Goal: Task Accomplishment & Management: Complete application form

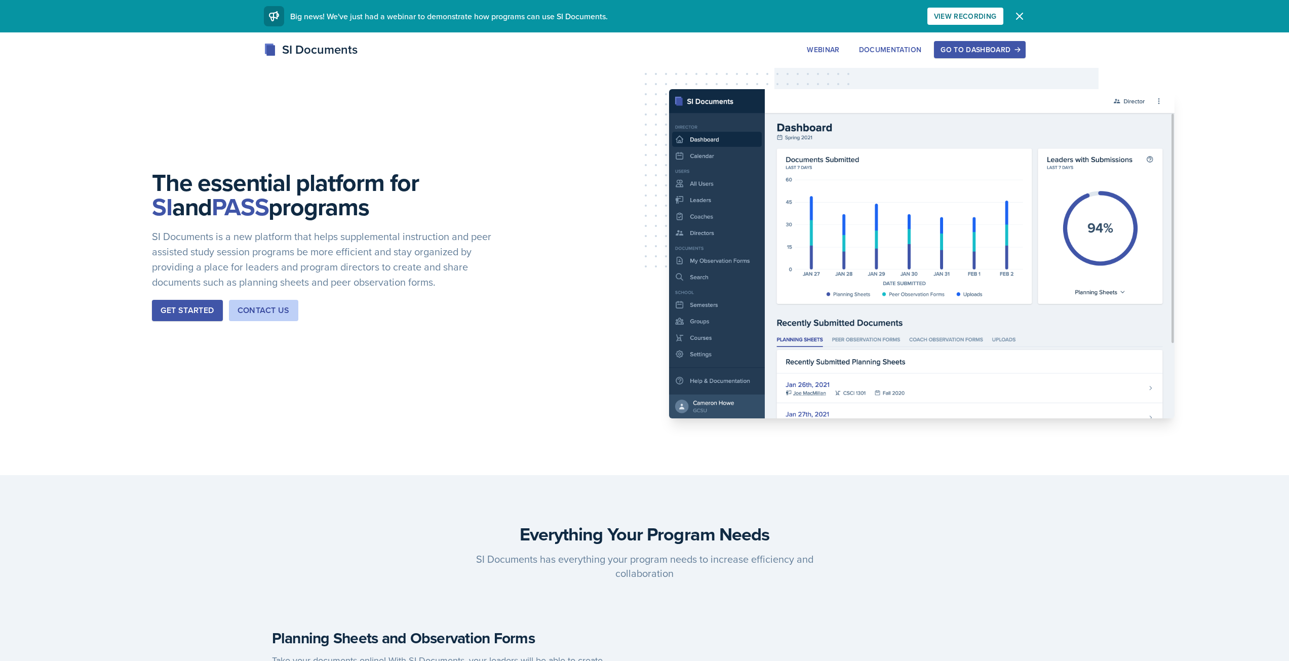
click at [975, 55] on button "Go to Dashboard" at bounding box center [979, 49] width 91 height 17
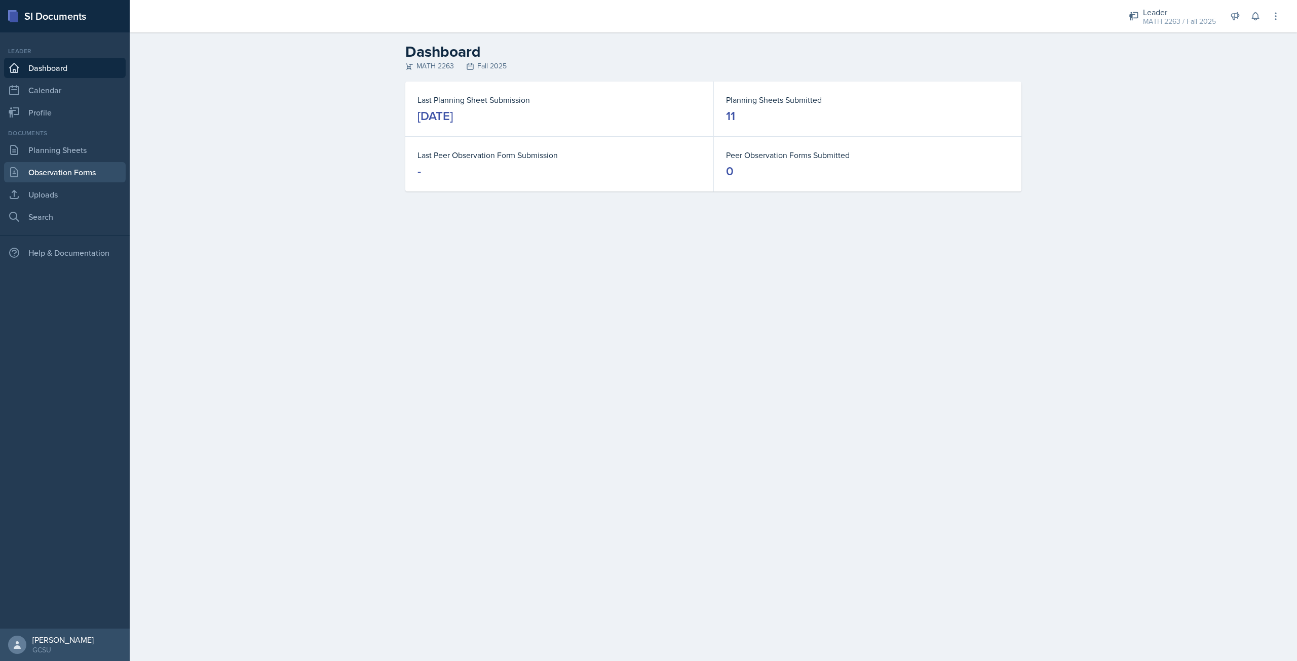
click at [81, 162] on link "Observation Forms" at bounding box center [65, 172] width 122 height 20
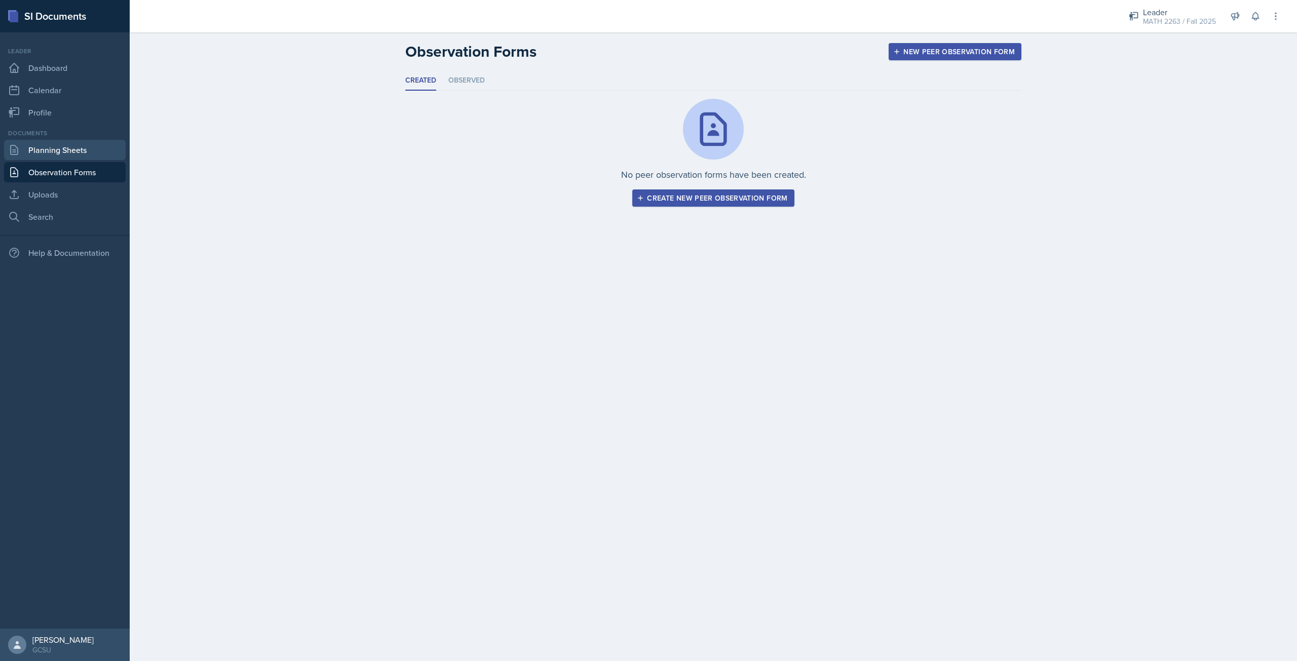
click at [72, 142] on link "Planning Sheets" at bounding box center [65, 150] width 122 height 20
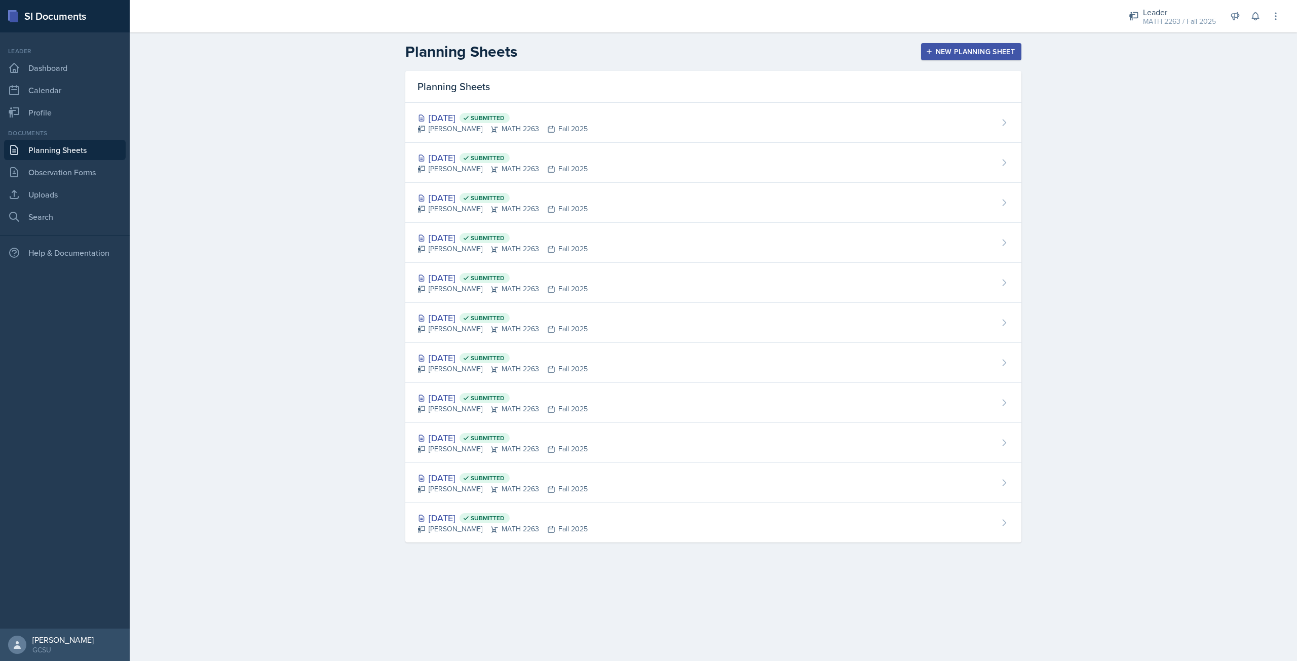
click at [949, 54] on div "New Planning Sheet" at bounding box center [971, 52] width 87 height 8
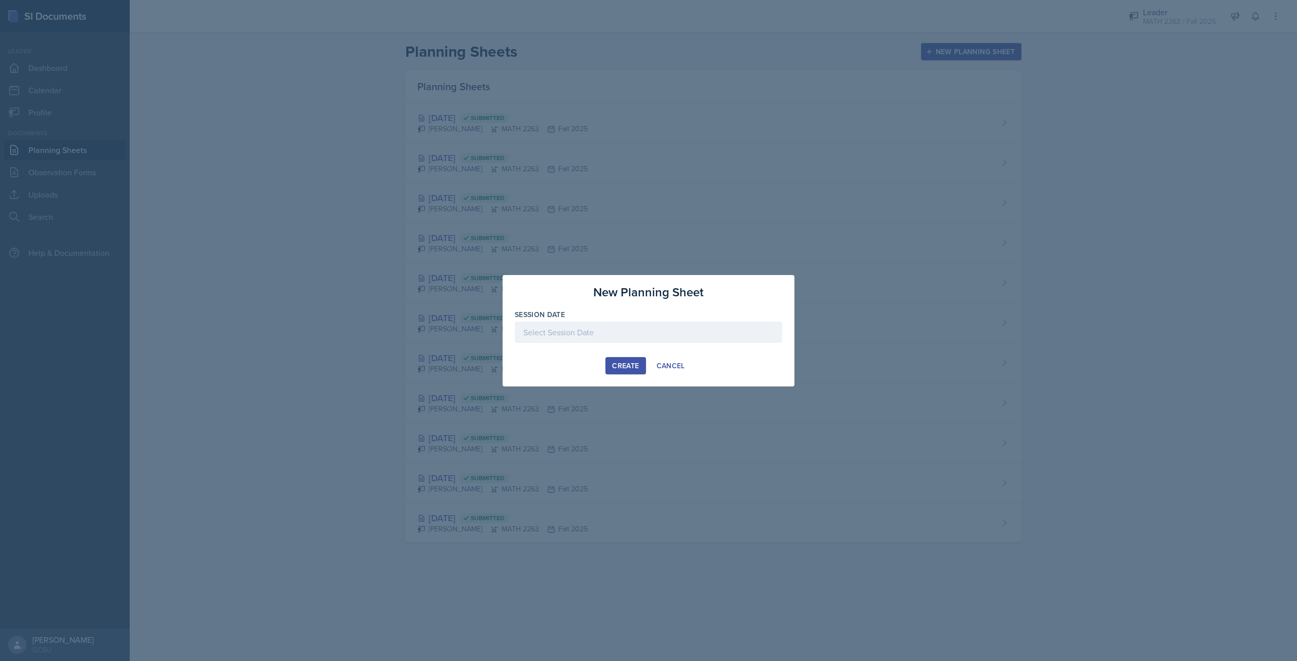
click at [640, 339] on div at bounding box center [649, 332] width 268 height 21
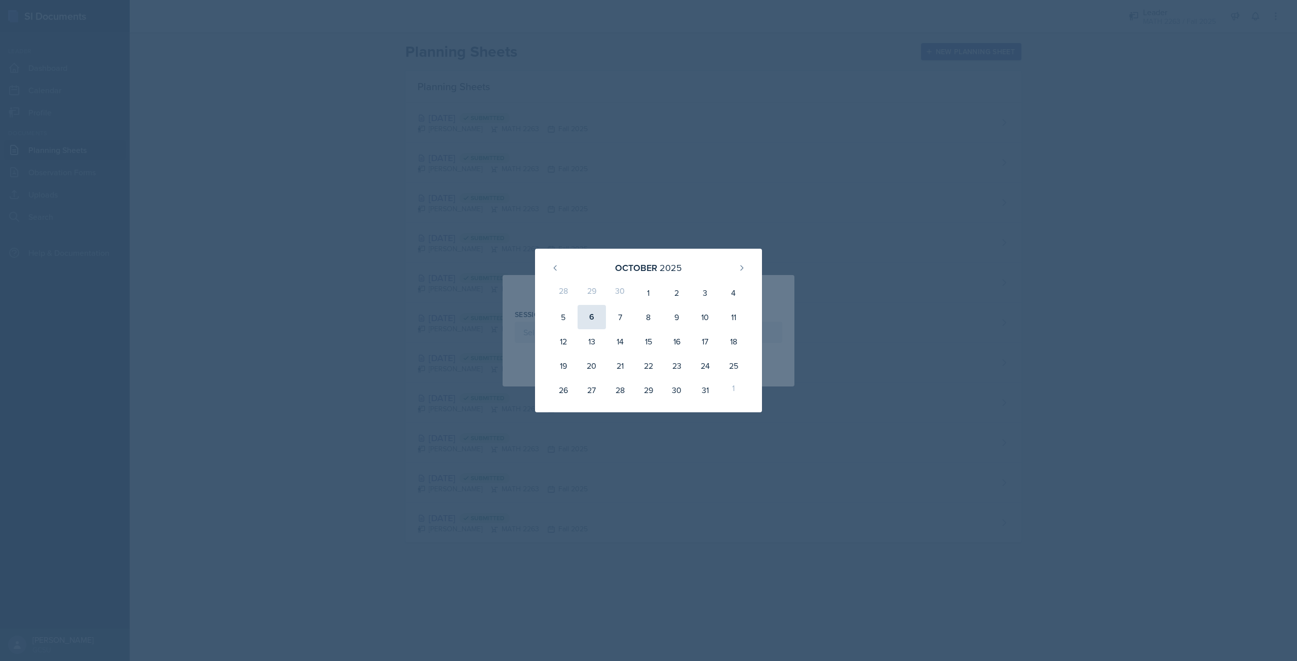
click at [601, 319] on div "6" at bounding box center [592, 317] width 28 height 24
type input "[DATE]"
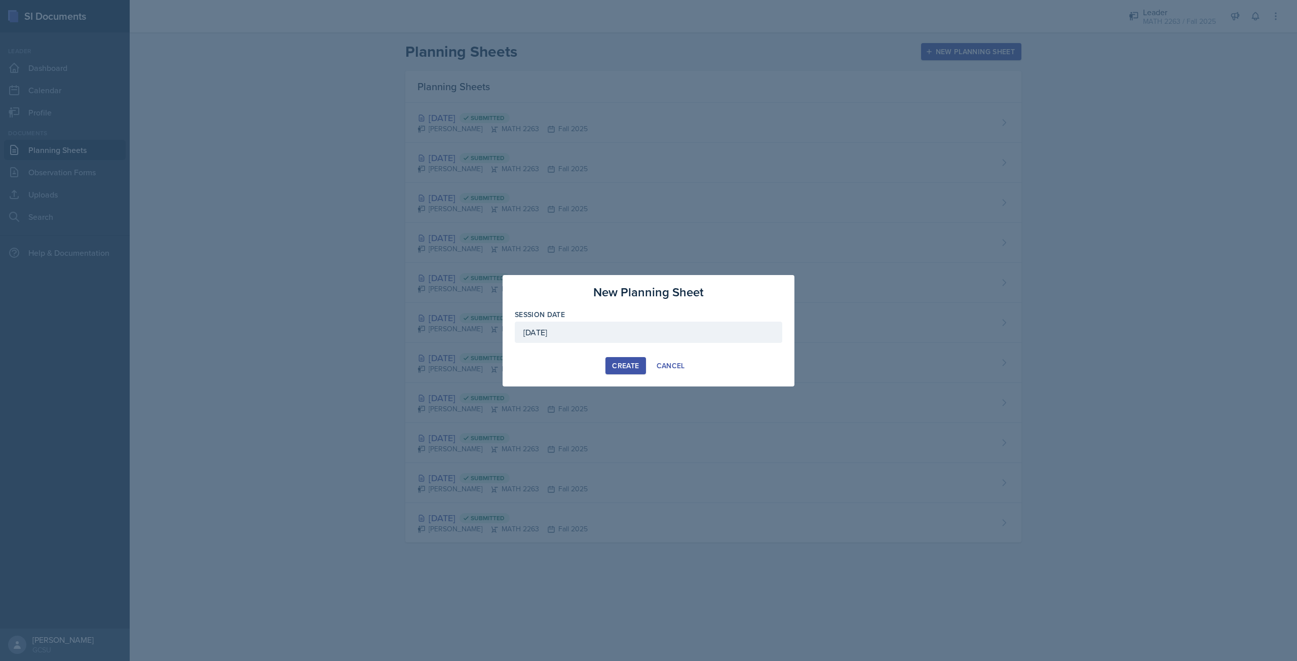
click at [629, 363] on div "Create" at bounding box center [625, 366] width 27 height 8
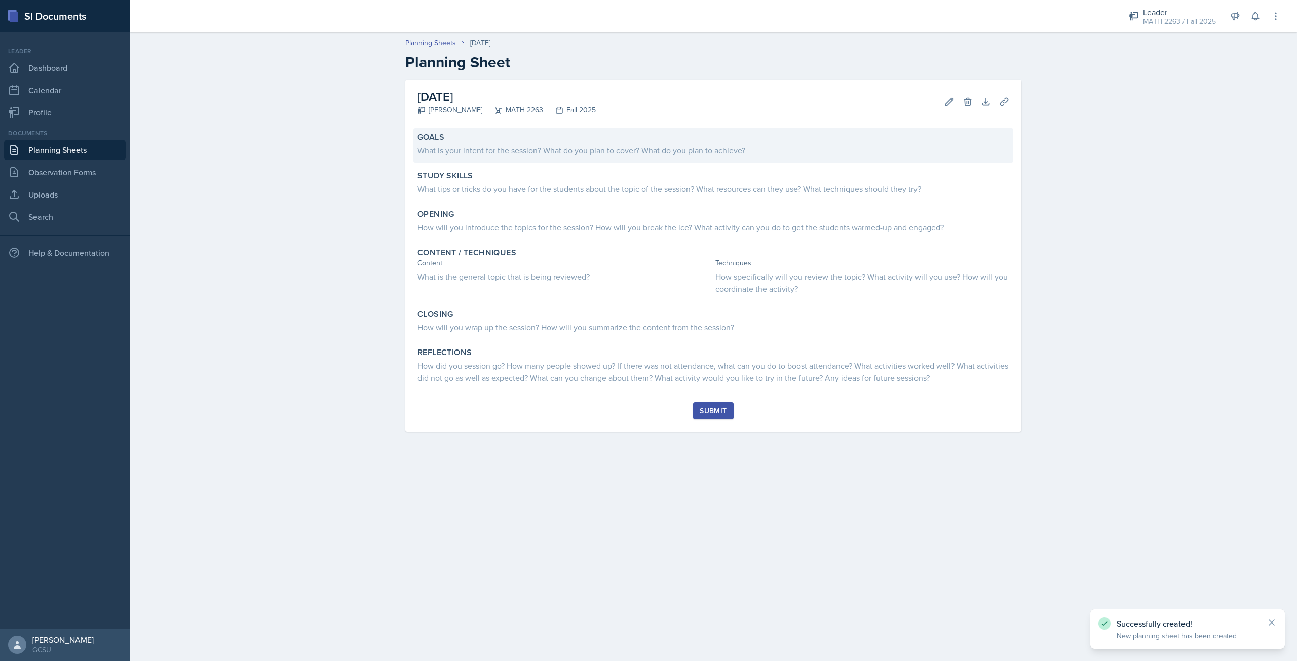
click at [506, 150] on div "What is your intent for the session? What do you plan to cover? What do you pla…" at bounding box center [713, 150] width 592 height 12
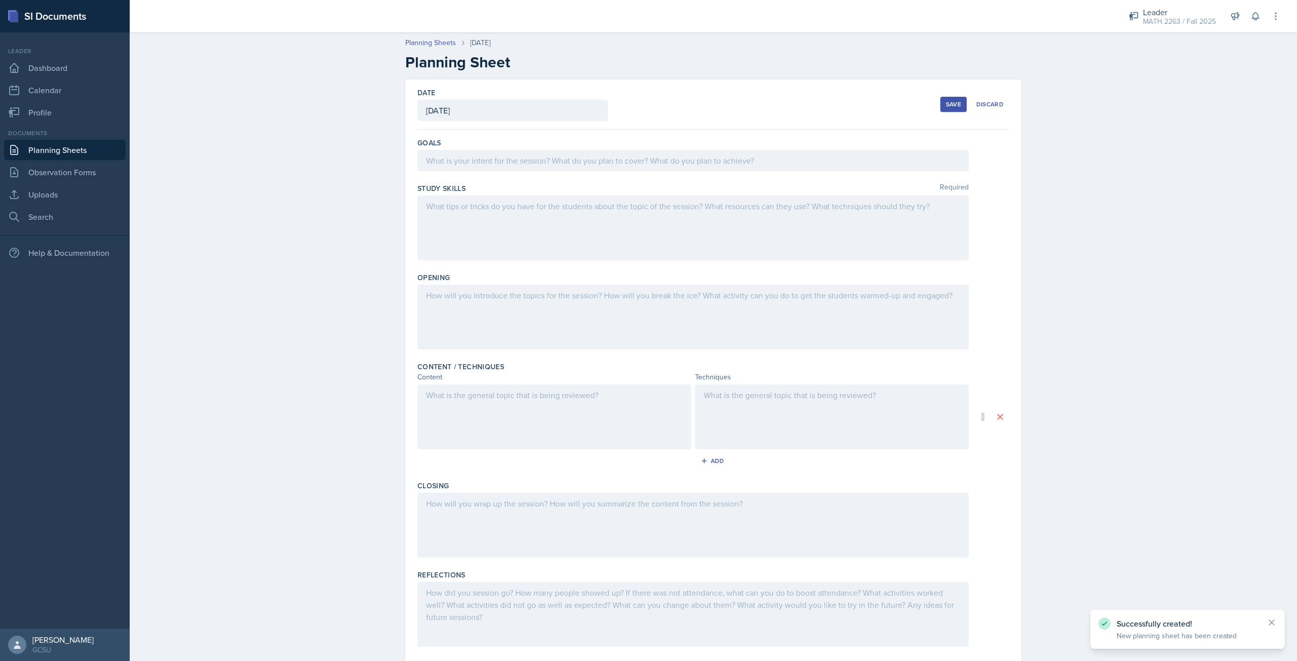
click at [500, 164] on div at bounding box center [692, 160] width 551 height 21
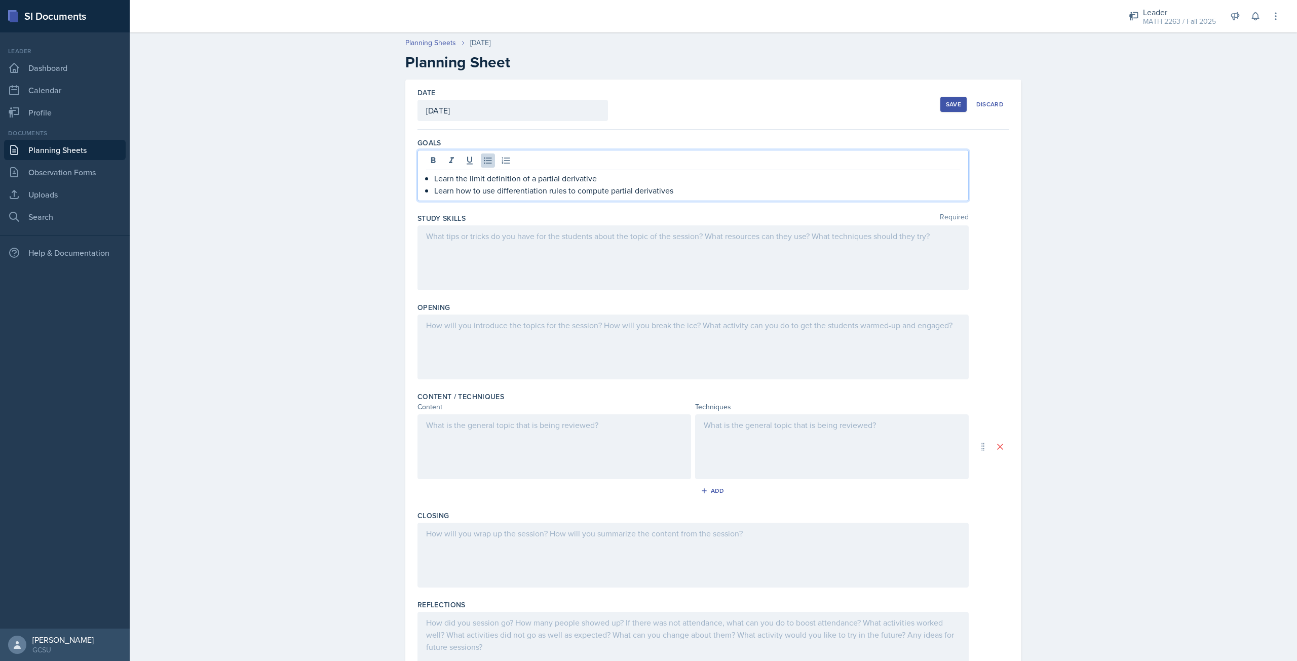
click at [559, 247] on div at bounding box center [692, 257] width 551 height 65
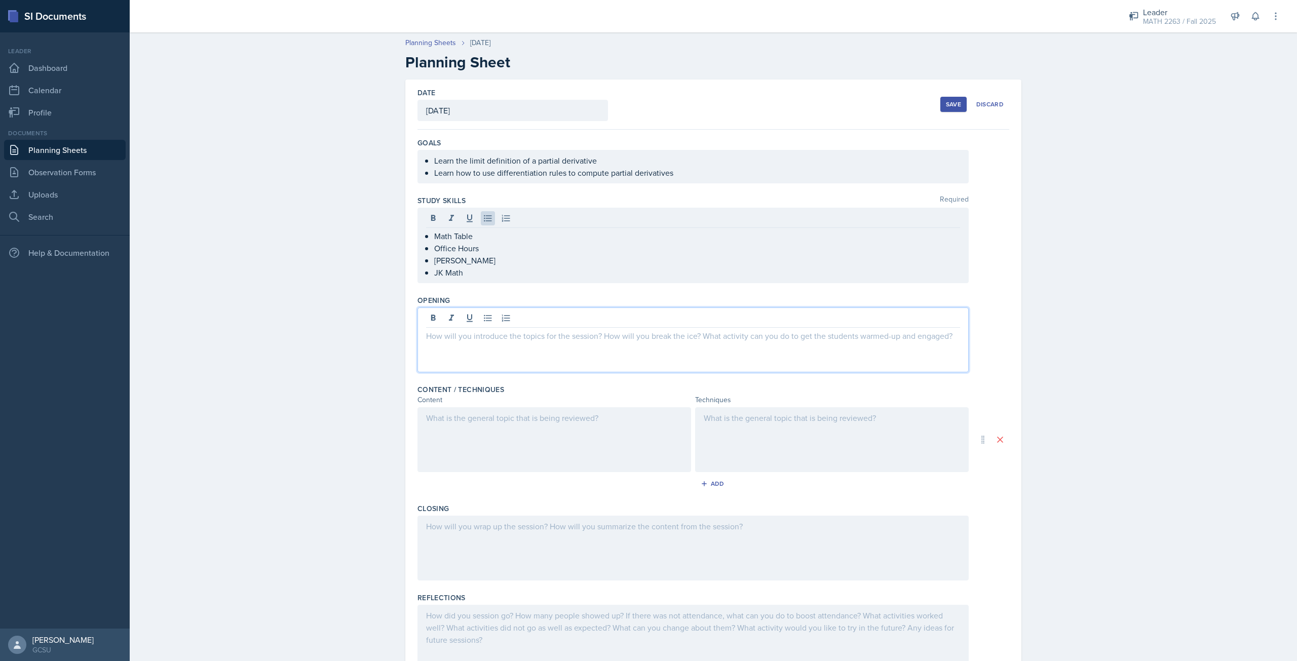
click at [603, 322] on div at bounding box center [692, 340] width 551 height 65
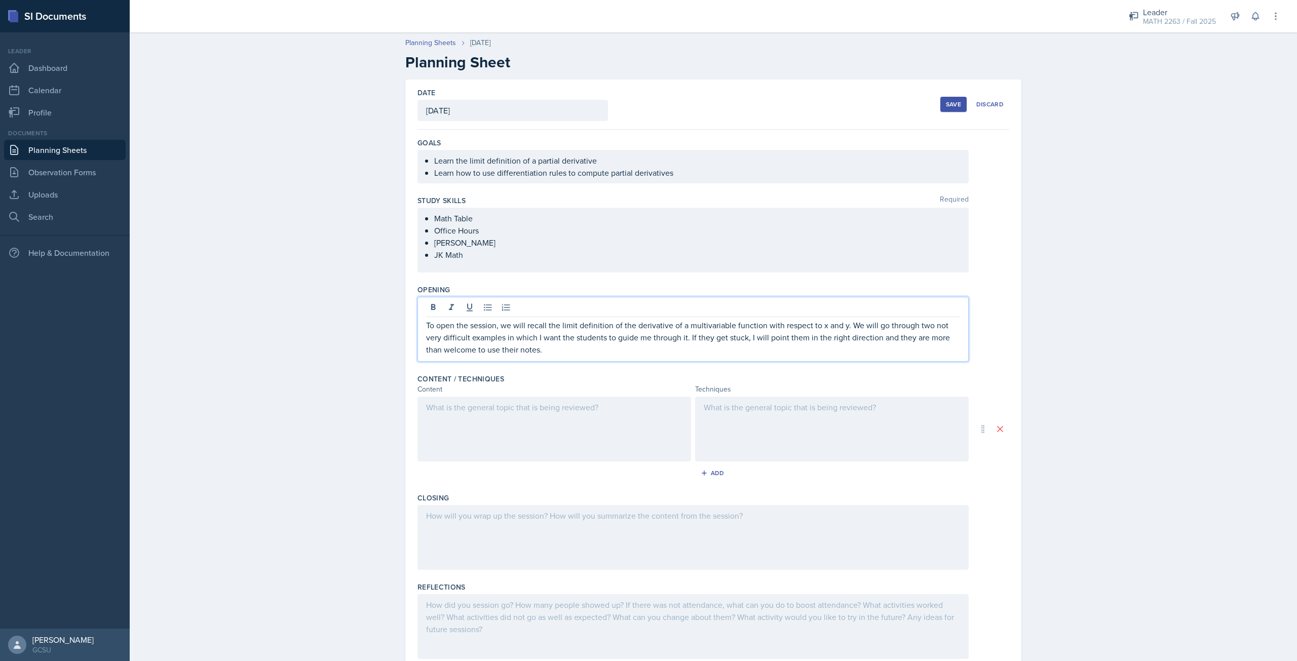
click at [643, 407] on div at bounding box center [554, 429] width 274 height 65
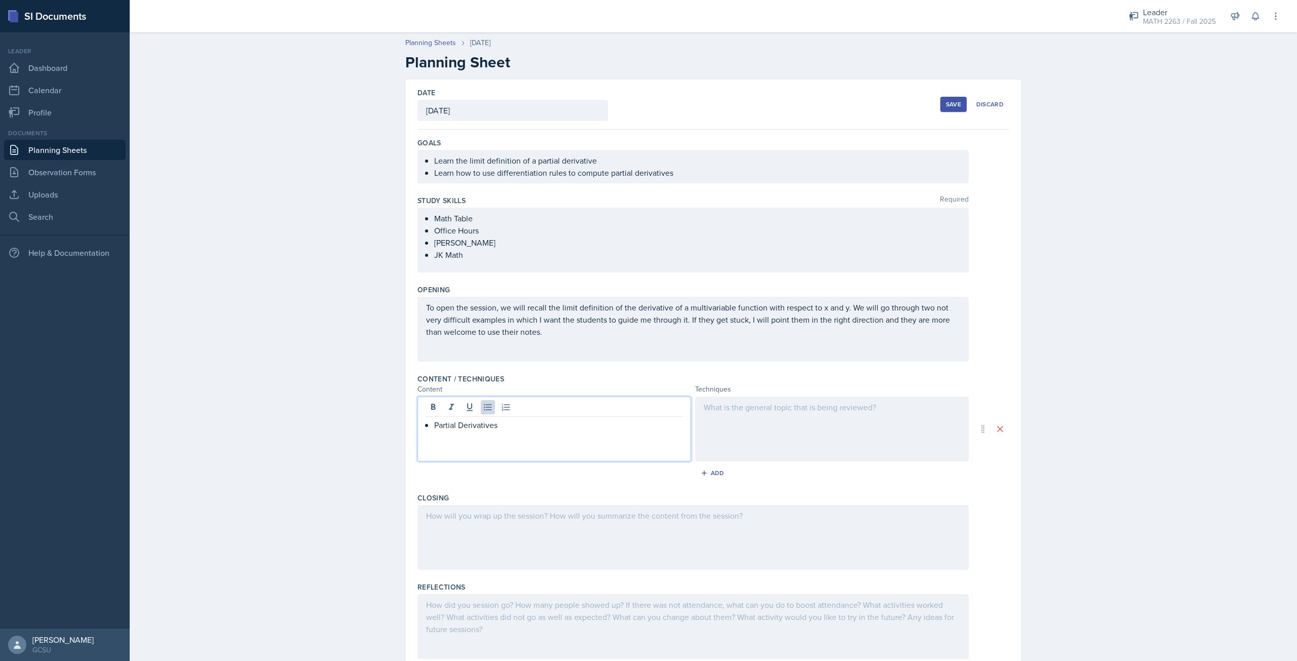
click at [817, 450] on div at bounding box center [832, 429] width 274 height 65
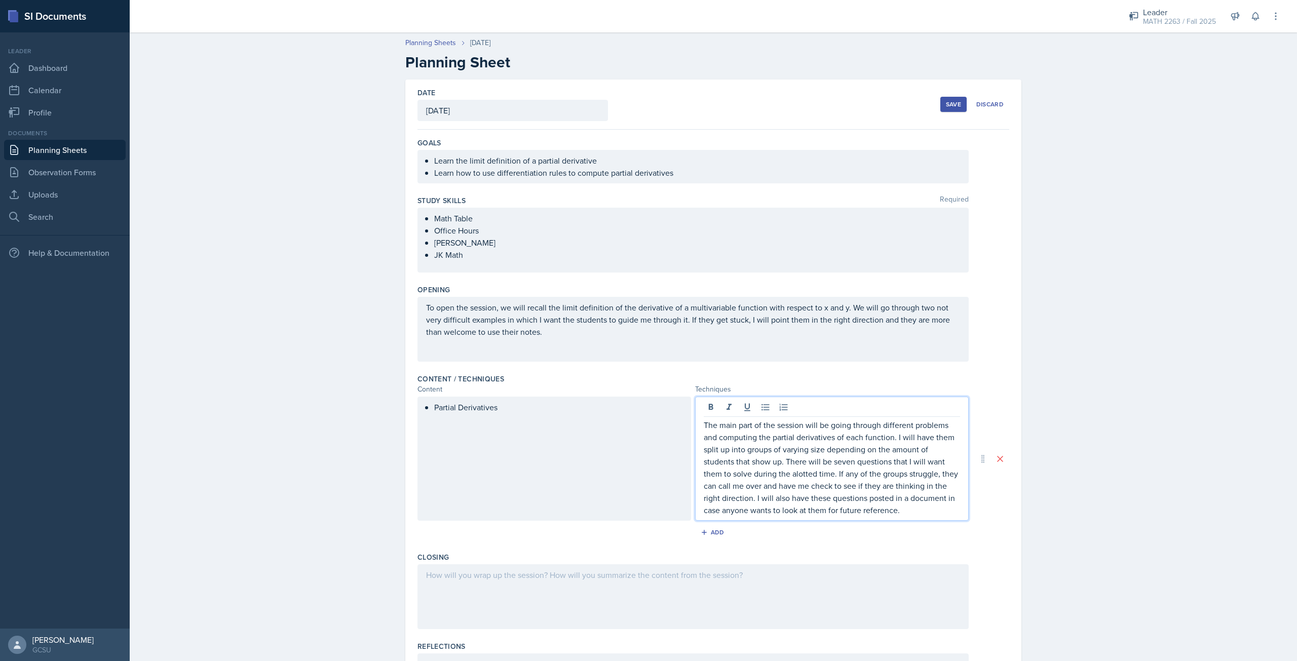
click at [674, 577] on div at bounding box center [692, 596] width 551 height 65
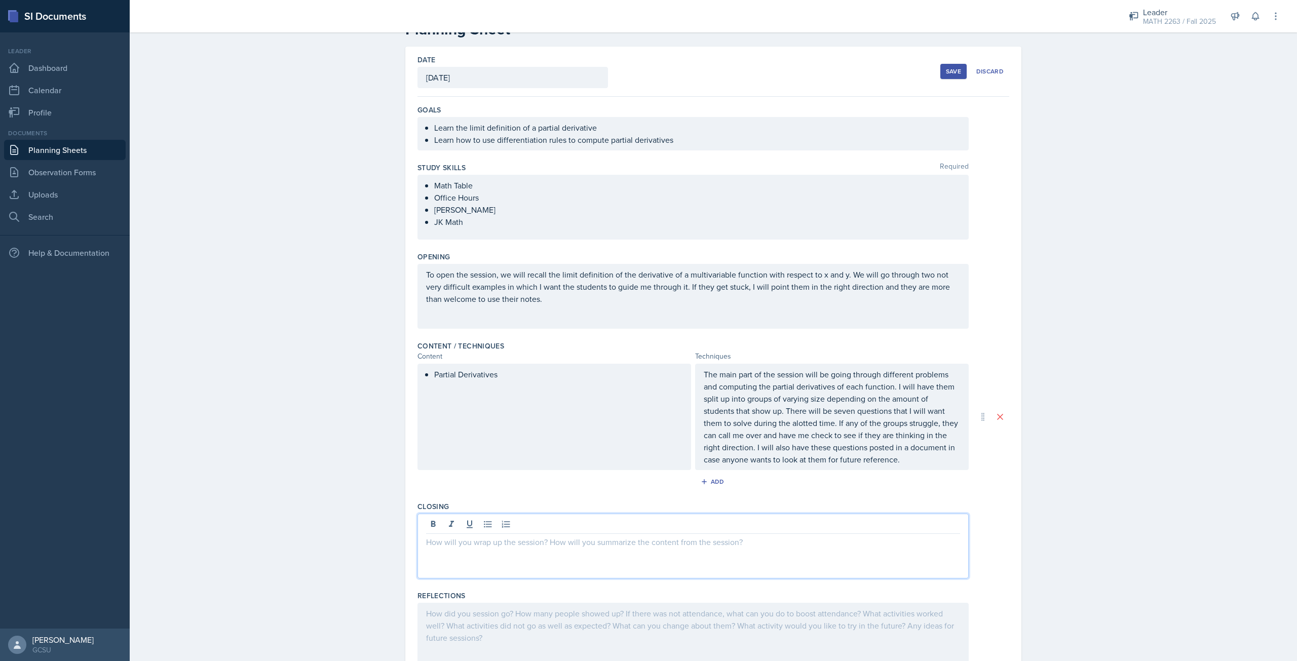
scroll to position [51, 0]
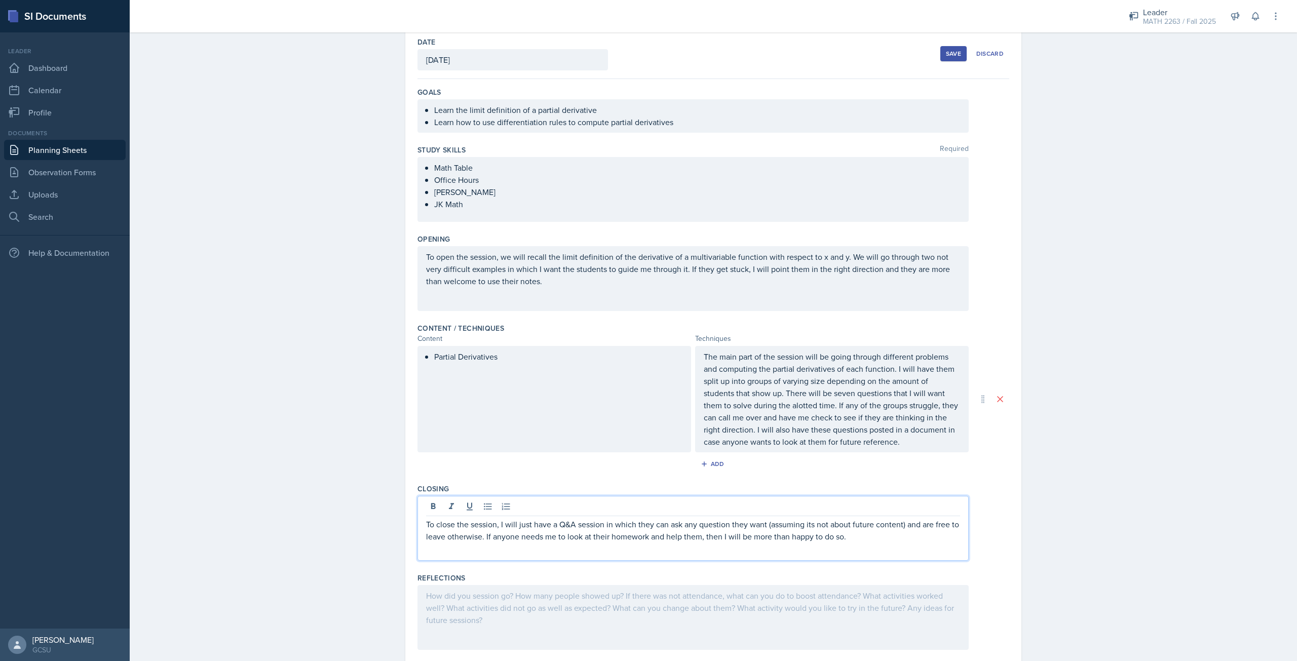
drag, startPoint x: 690, startPoint y: 633, endPoint x: 691, endPoint y: 628, distance: 5.1
click at [691, 630] on div at bounding box center [692, 617] width 551 height 65
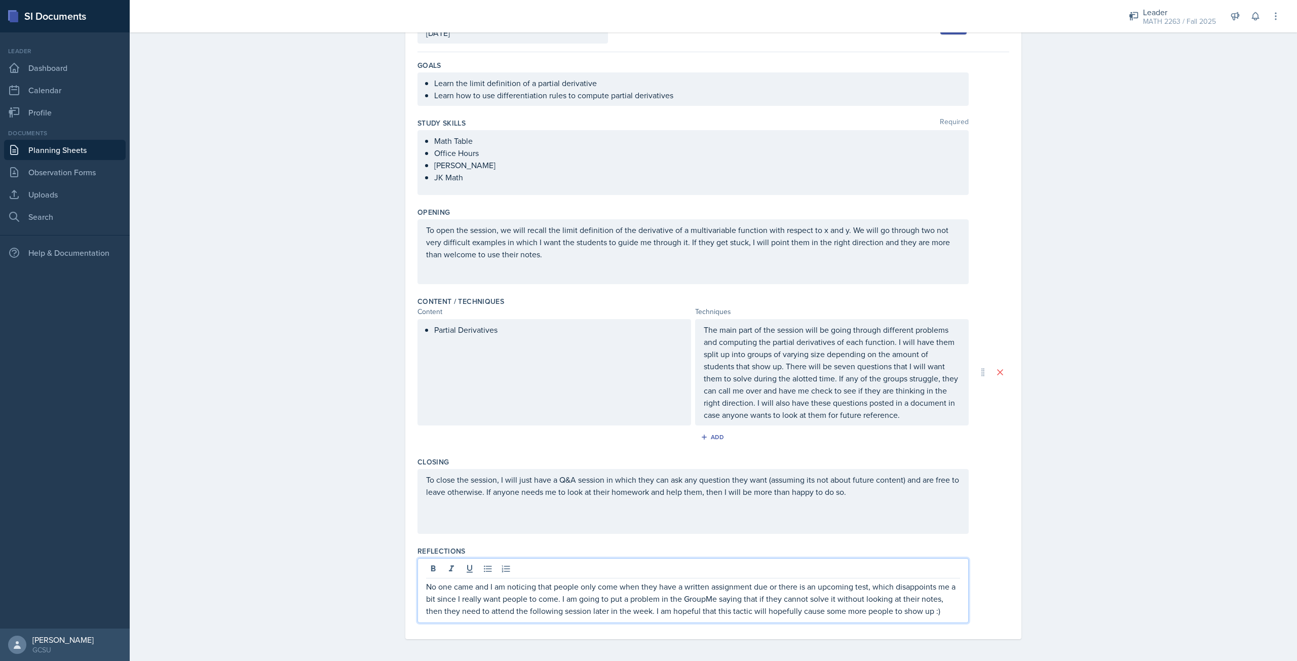
scroll to position [80, 0]
click at [1080, 329] on div "Planning Sheets [DATE] Planning Sheet Date [DATE] [DATE] 28 29 30 1 2 3 4 5 6 7…" at bounding box center [713, 304] width 1167 height 714
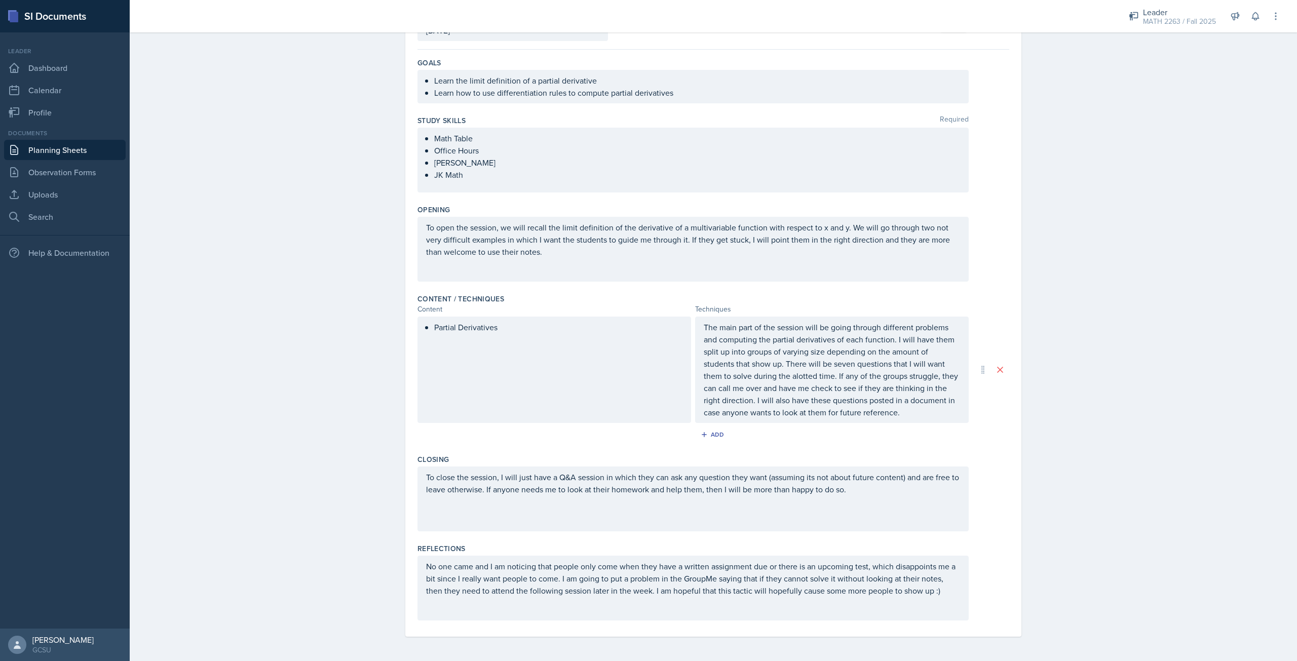
scroll to position [0, 0]
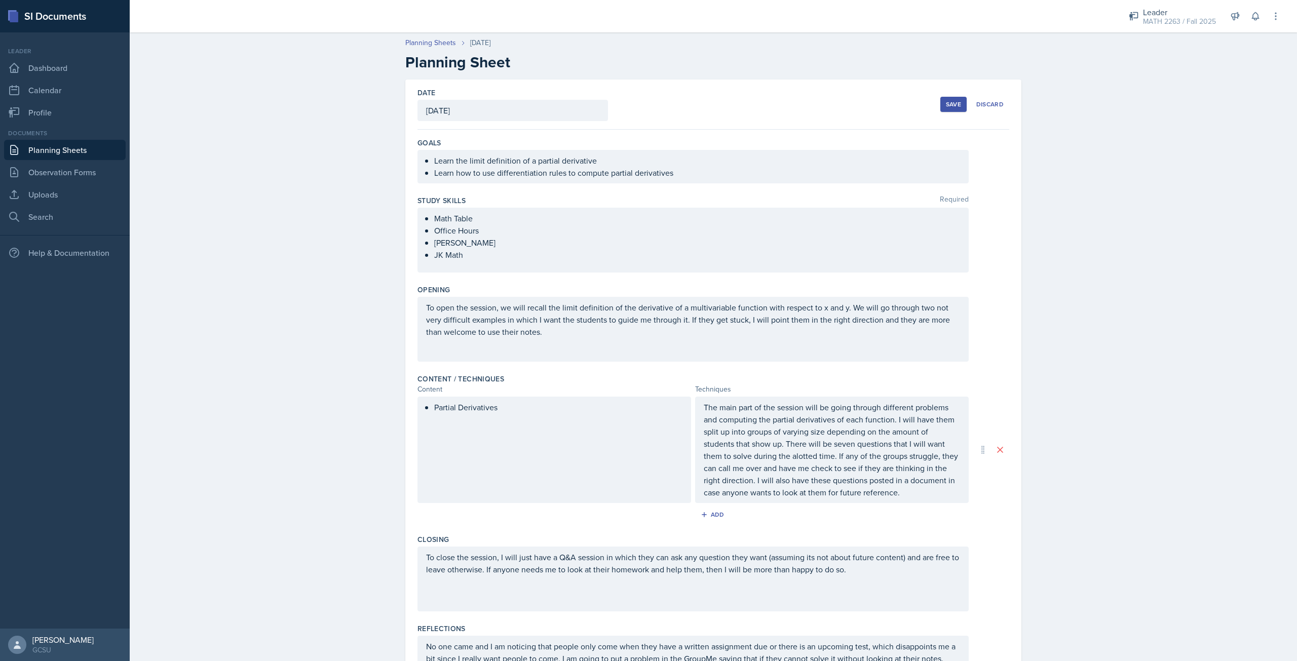
click at [953, 107] on div "Save" at bounding box center [953, 104] width 15 height 8
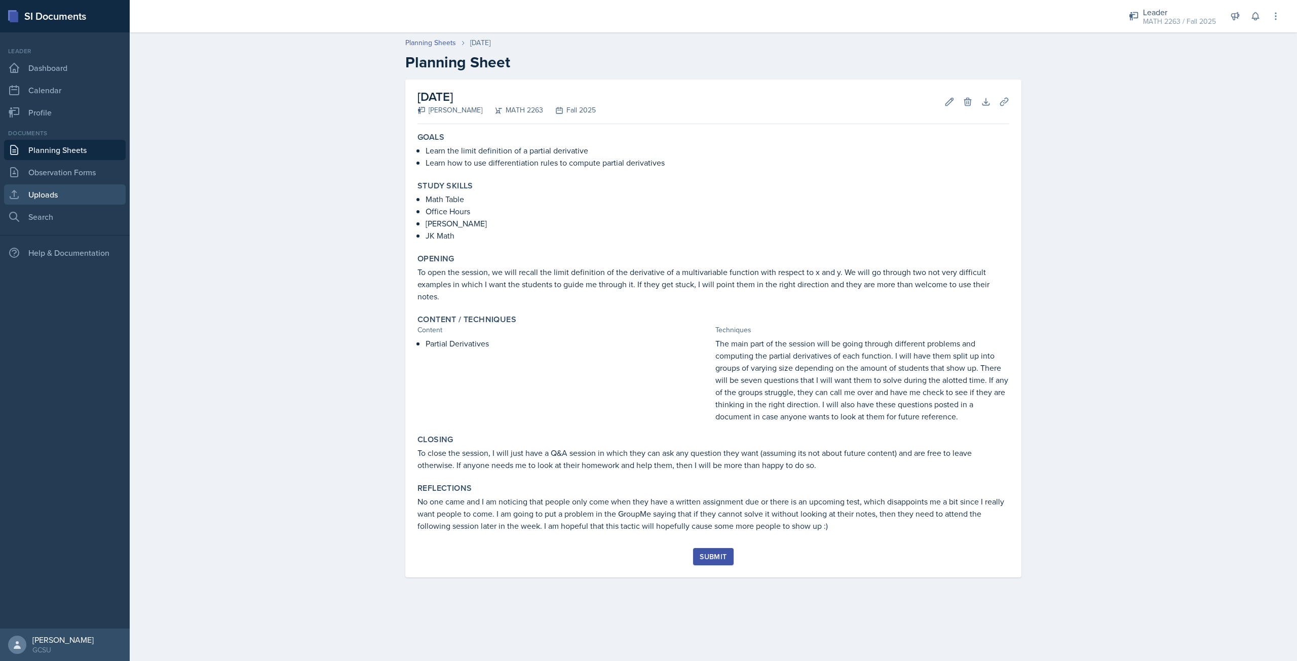
click at [66, 203] on link "Uploads" at bounding box center [65, 194] width 122 height 20
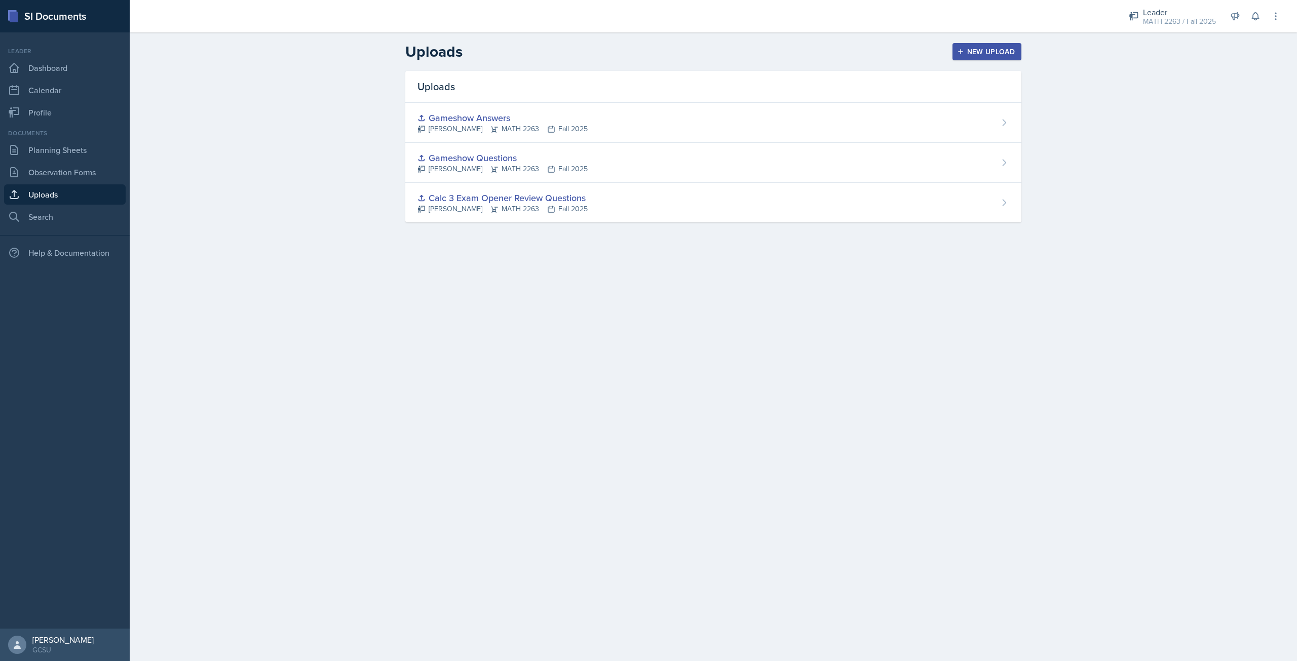
click at [971, 55] on div "New Upload" at bounding box center [987, 52] width 56 height 8
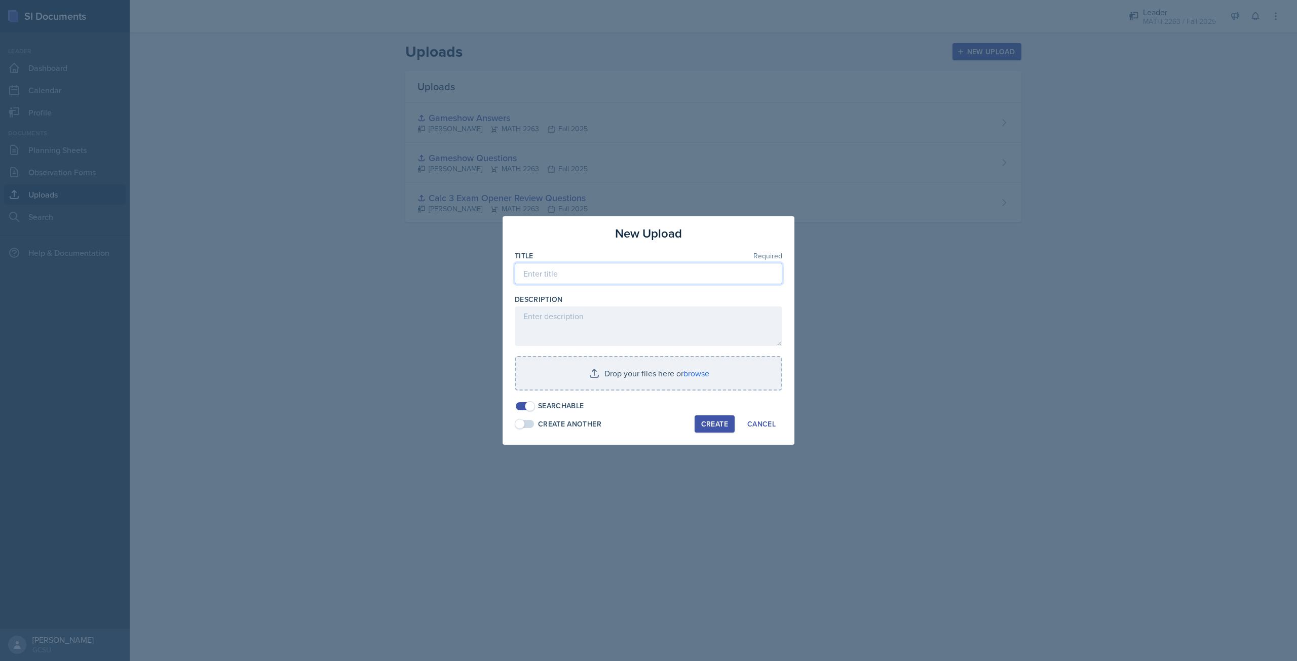
click at [625, 275] on input at bounding box center [649, 273] width 268 height 21
type input "Questions for Calc 3 Session"
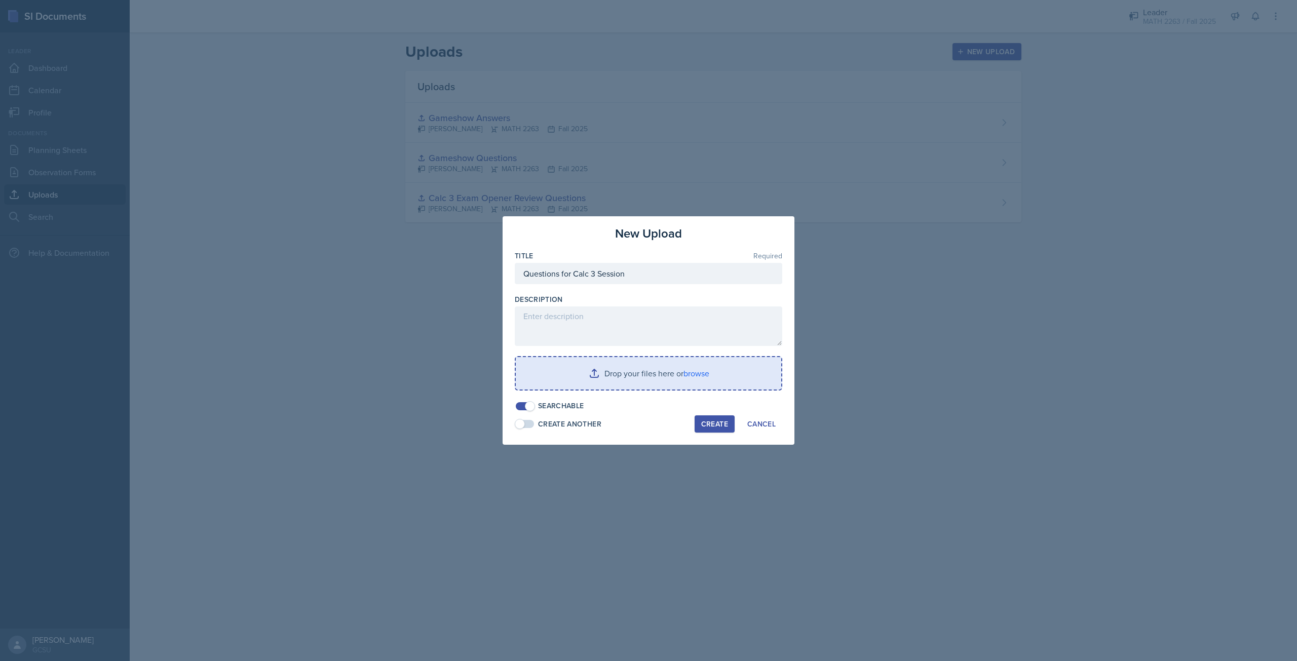
click at [650, 373] on input "file" at bounding box center [648, 373] width 265 height 32
click at [710, 425] on div "Create" at bounding box center [714, 423] width 27 height 8
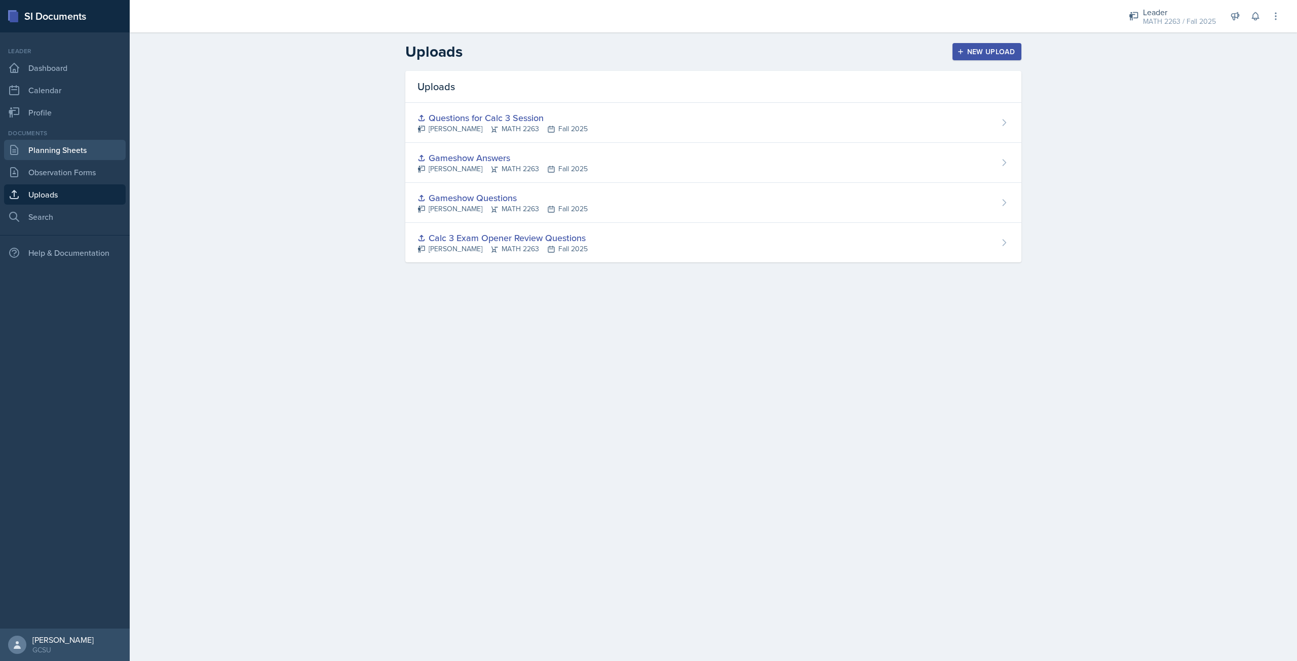
click at [58, 145] on link "Planning Sheets" at bounding box center [65, 150] width 122 height 20
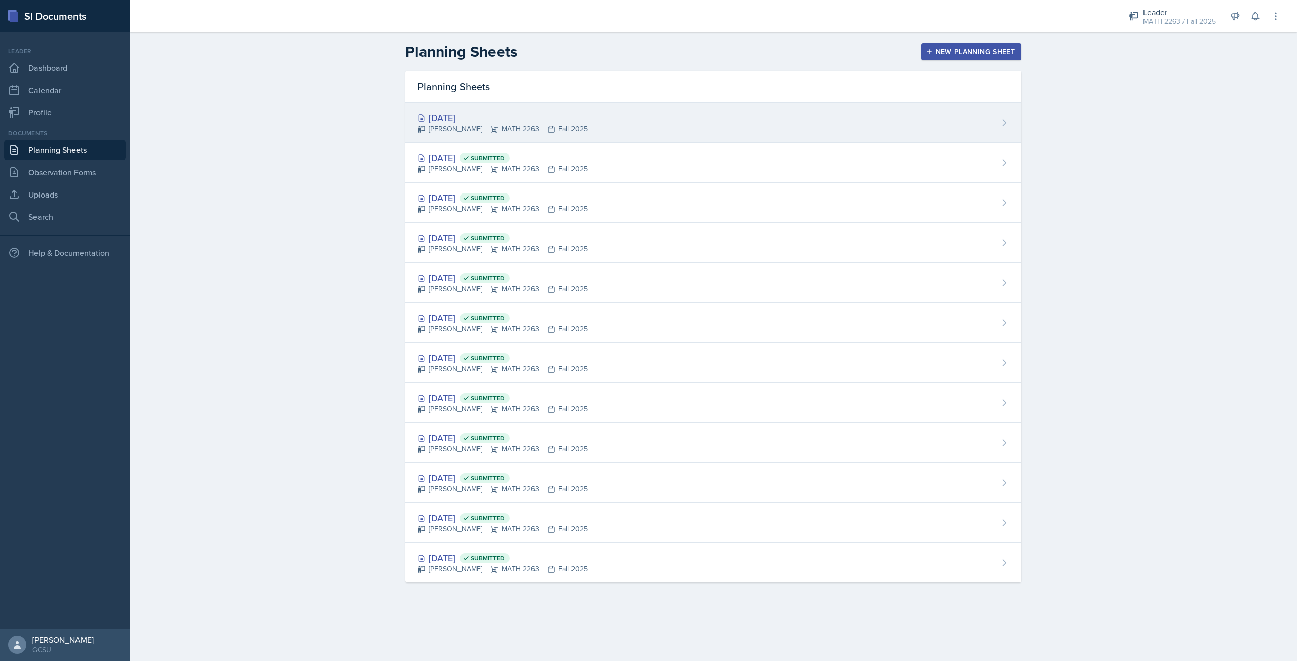
click at [489, 119] on div "[DATE]" at bounding box center [502, 118] width 170 height 14
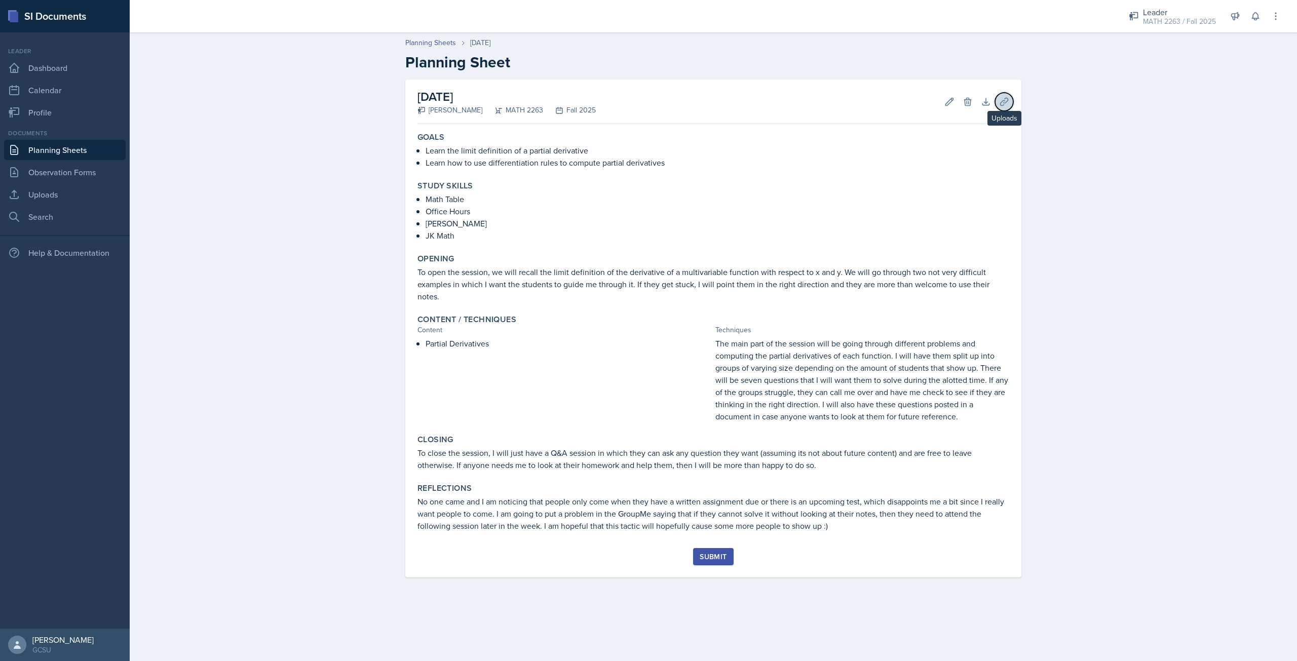
click at [1001, 102] on icon at bounding box center [1004, 102] width 8 height 8
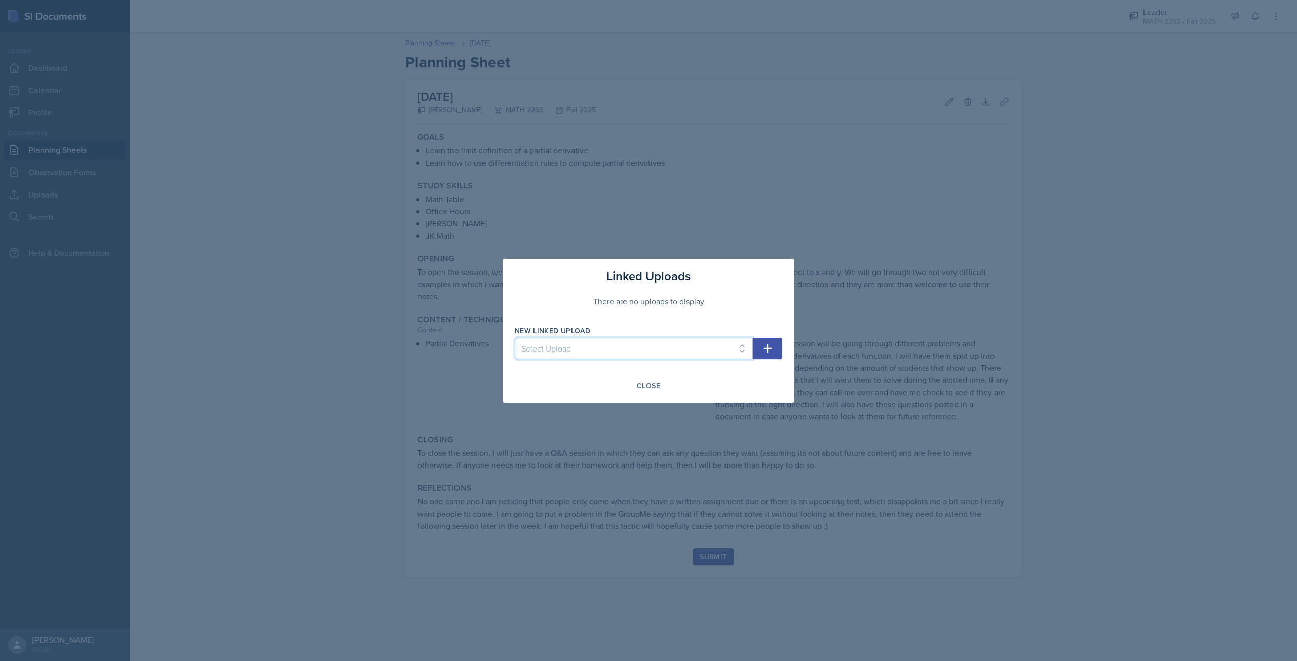
click at [676, 345] on select "Select Upload Calc 3 Exam Opener Review Questions Gameshow Questions Gameshow A…" at bounding box center [634, 348] width 238 height 21
select select "28aa9dca-b58f-47e8-aa38-6d9a9ada52fc"
click at [515, 338] on select "Select Upload Calc 3 Exam Opener Review Questions Gameshow Questions Gameshow A…" at bounding box center [634, 348] width 238 height 21
click at [766, 351] on icon "button" at bounding box center [767, 348] width 12 height 12
select select
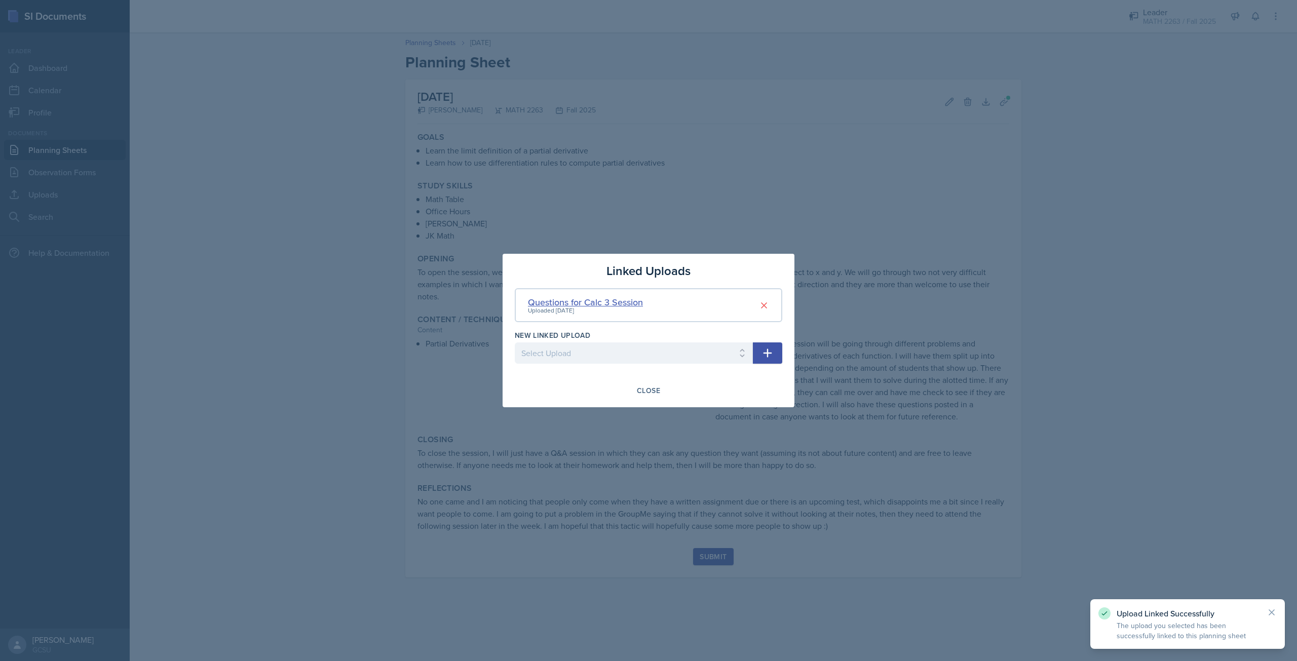
click at [629, 306] on div "Questions for Calc 3 Session" at bounding box center [585, 302] width 115 height 14
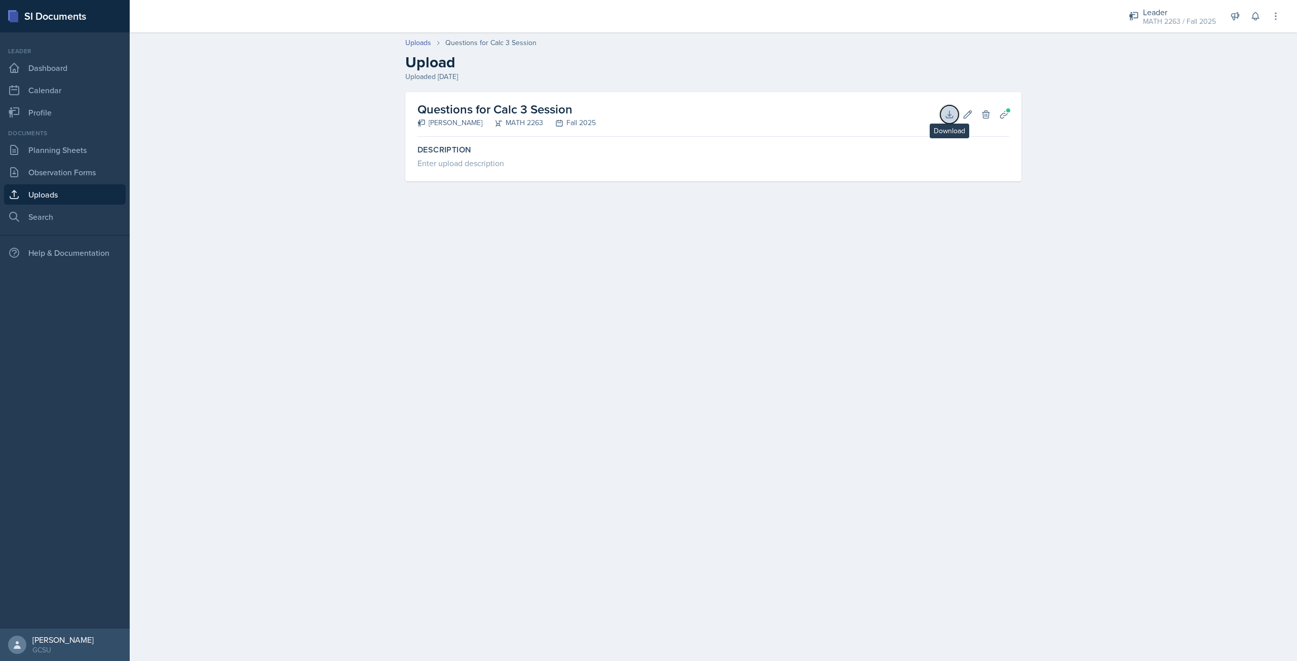
click at [950, 115] on icon at bounding box center [949, 114] width 7 height 7
click at [1050, 138] on div "Uploads Questions for Calc 3 Session Upload Uploaded [DATE] Questions for Calc …" at bounding box center [713, 116] width 1167 height 178
click at [66, 158] on link "Planning Sheets" at bounding box center [65, 150] width 122 height 20
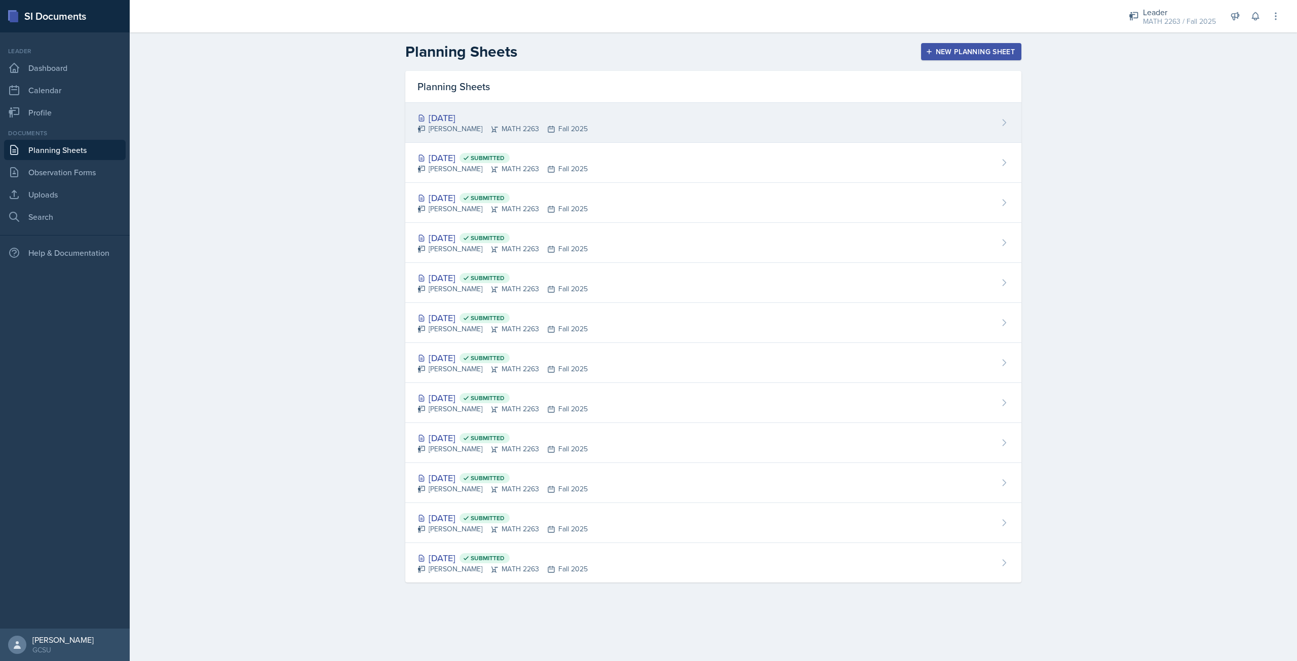
click at [520, 124] on div "[PERSON_NAME] MATH 2263 Fall 2025" at bounding box center [502, 129] width 170 height 11
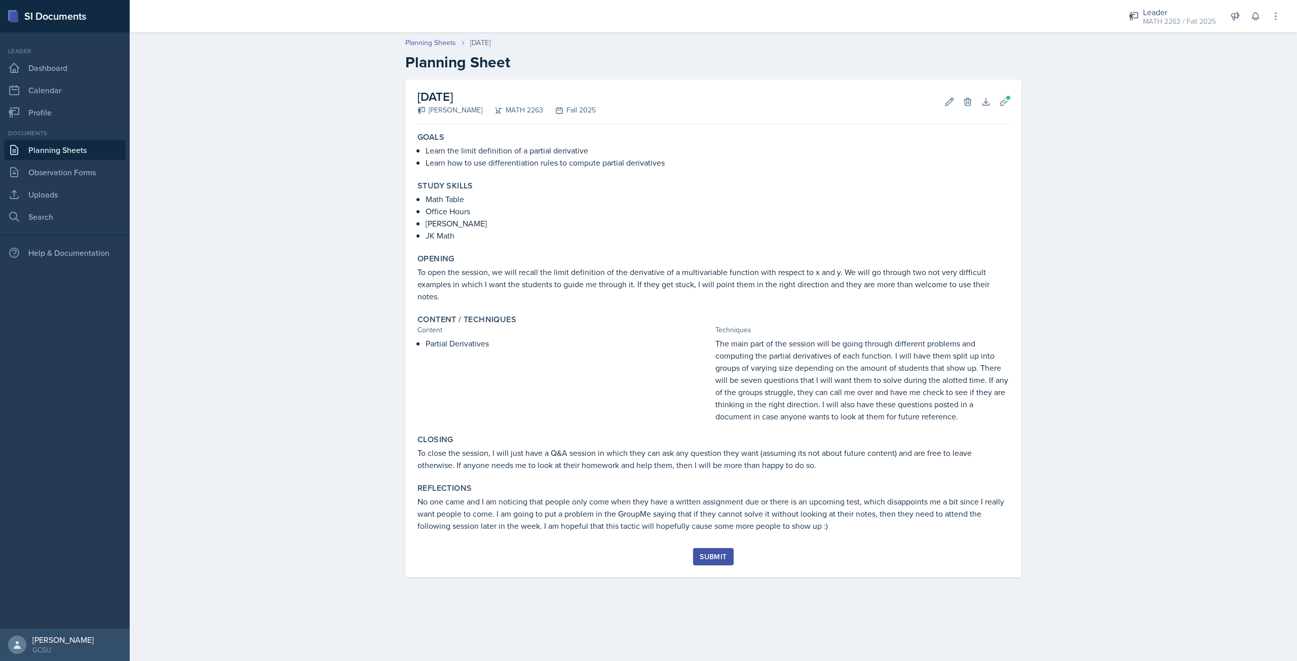
click at [702, 558] on div "Submit" at bounding box center [713, 557] width 27 height 8
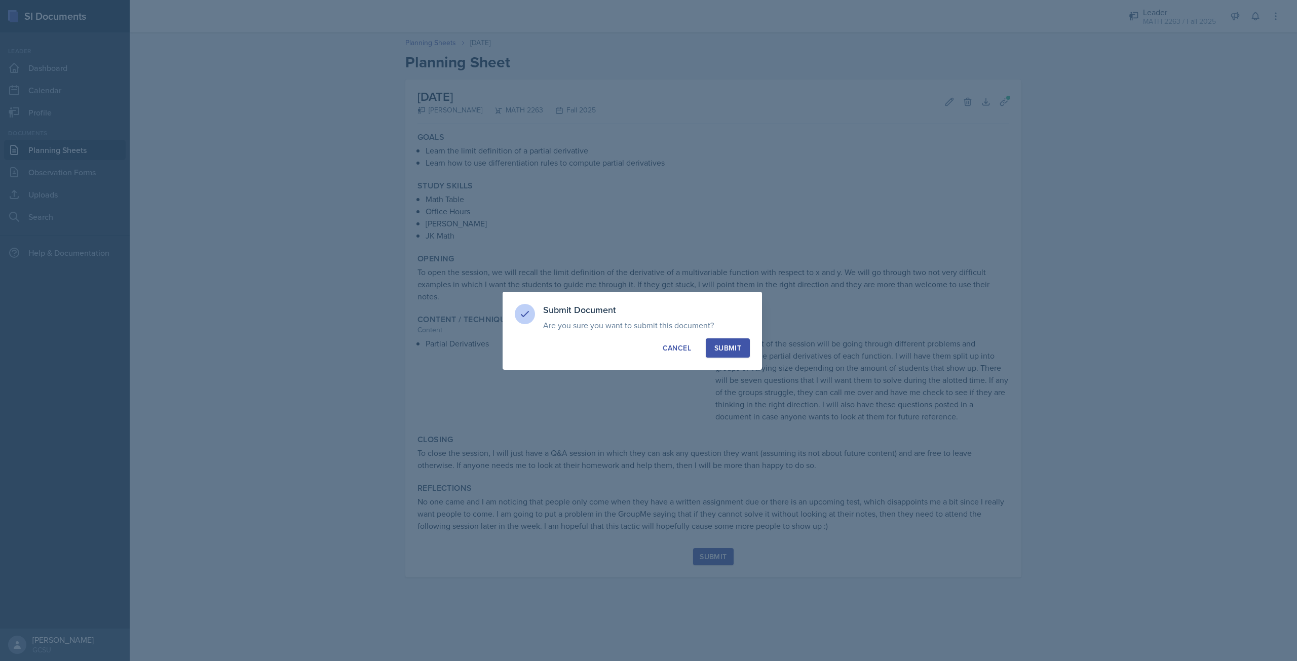
click at [732, 348] on div "Submit" at bounding box center [727, 348] width 27 height 10
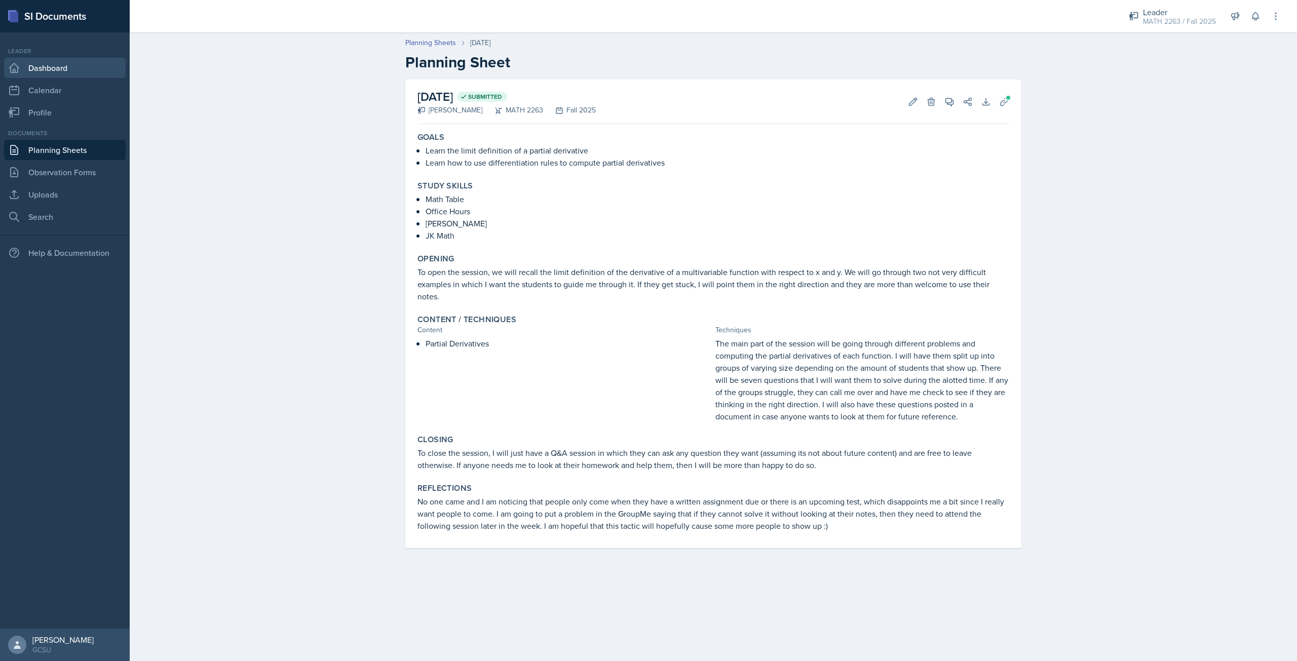
click at [52, 69] on link "Dashboard" at bounding box center [65, 68] width 122 height 20
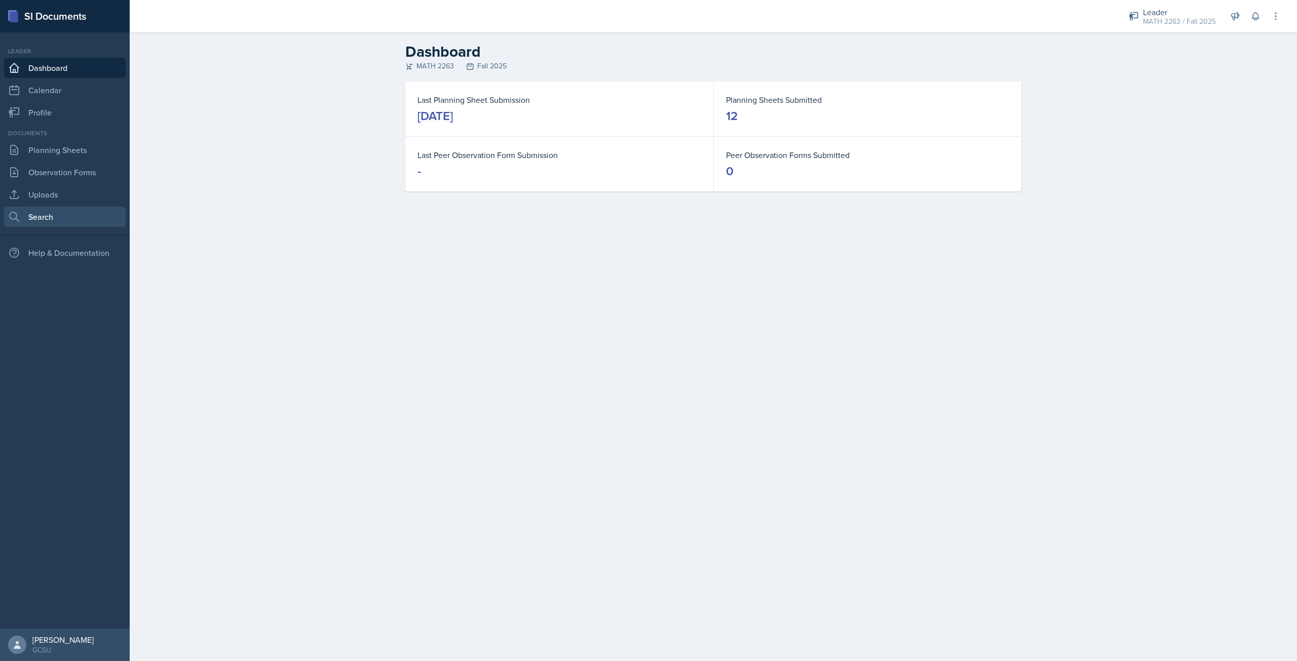
click at [65, 215] on link "Search" at bounding box center [65, 217] width 122 height 20
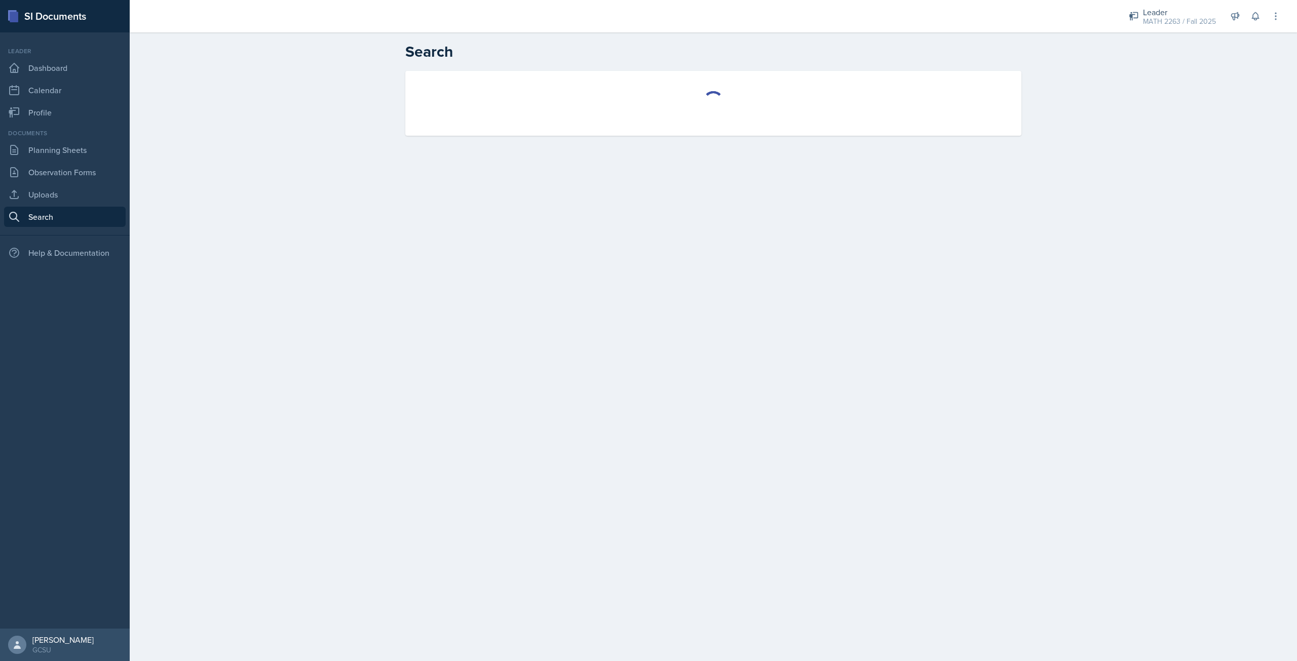
select select "all"
select select "1"
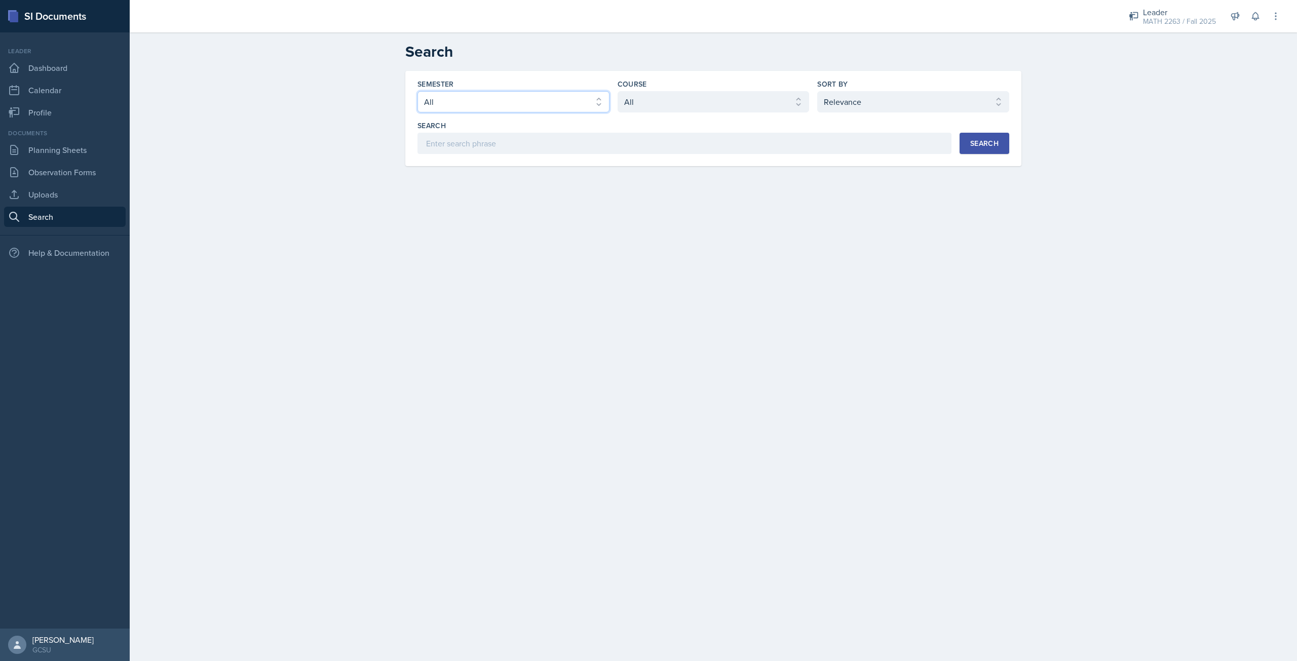
click at [540, 104] on select "Select semester All Fall 2025 Spring 2025 Fall 2024 Spring 2024 Fall 2023 Sprin…" at bounding box center [513, 101] width 192 height 21
click at [631, 177] on div "Semester Select semester All Fall 2025 Spring 2025 Fall 2024 Spring 2024 Fall 2…" at bounding box center [713, 131] width 648 height 120
click at [831, 96] on select "Select sort by Relevance Document Date (Asc) Document Date (Desc)" at bounding box center [913, 101] width 192 height 21
click at [501, 107] on select "Select semester All Fall 2025 Spring 2025 Fall 2024 Spring 2024 Fall 2023 Sprin…" at bounding box center [513, 101] width 192 height 21
select select "986fdc3e-2246-4ffd-9cb8-78666de4ebed"
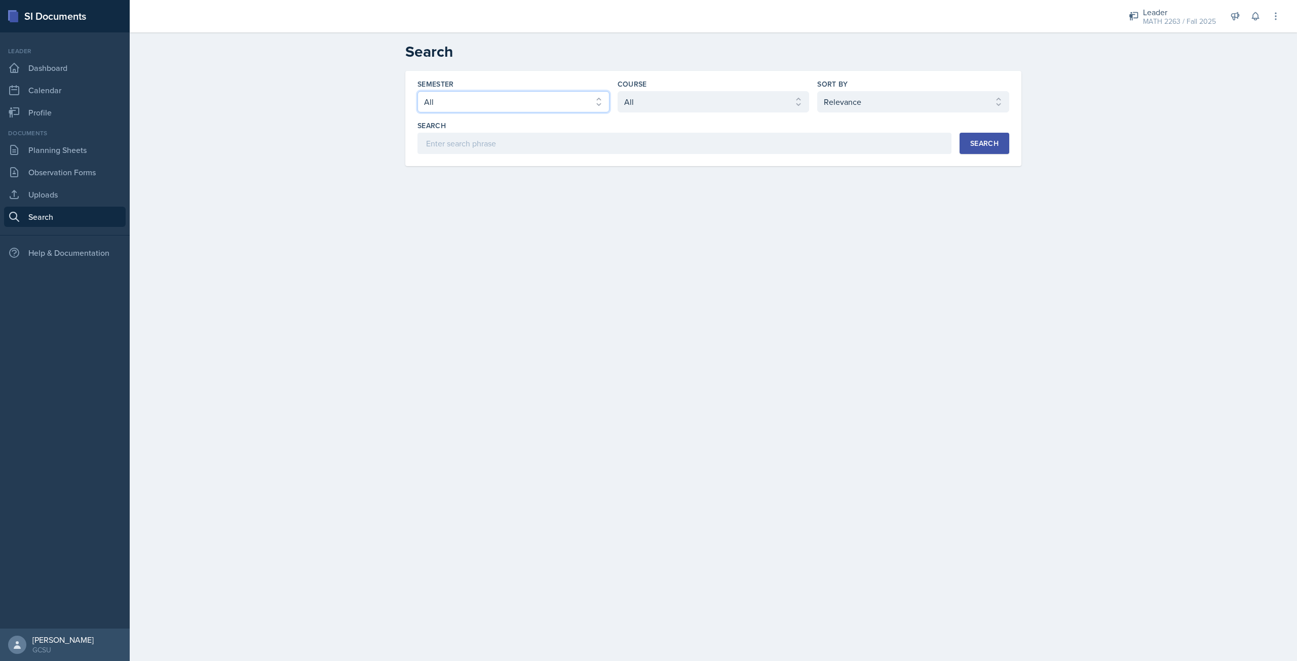
click at [417, 91] on select "Select semester All Fall 2025 Spring 2025 Fall 2024 Spring 2024 Fall 2023 Sprin…" at bounding box center [513, 101] width 192 height 21
click at [653, 108] on select "Select course All ACCT 3101 ACCT 3102 ASTR 1000 BIOL 1100 BIOL 1107 BIOL 1108 B…" at bounding box center [714, 101] width 192 height 21
click at [618, 91] on select "Select course All ACCT 3101 ACCT 3102 ASTR 1000 BIOL 1100 BIOL 1107 BIOL 1108 B…" at bounding box center [714, 101] width 192 height 21
click at [997, 134] on button "Search" at bounding box center [985, 143] width 50 height 21
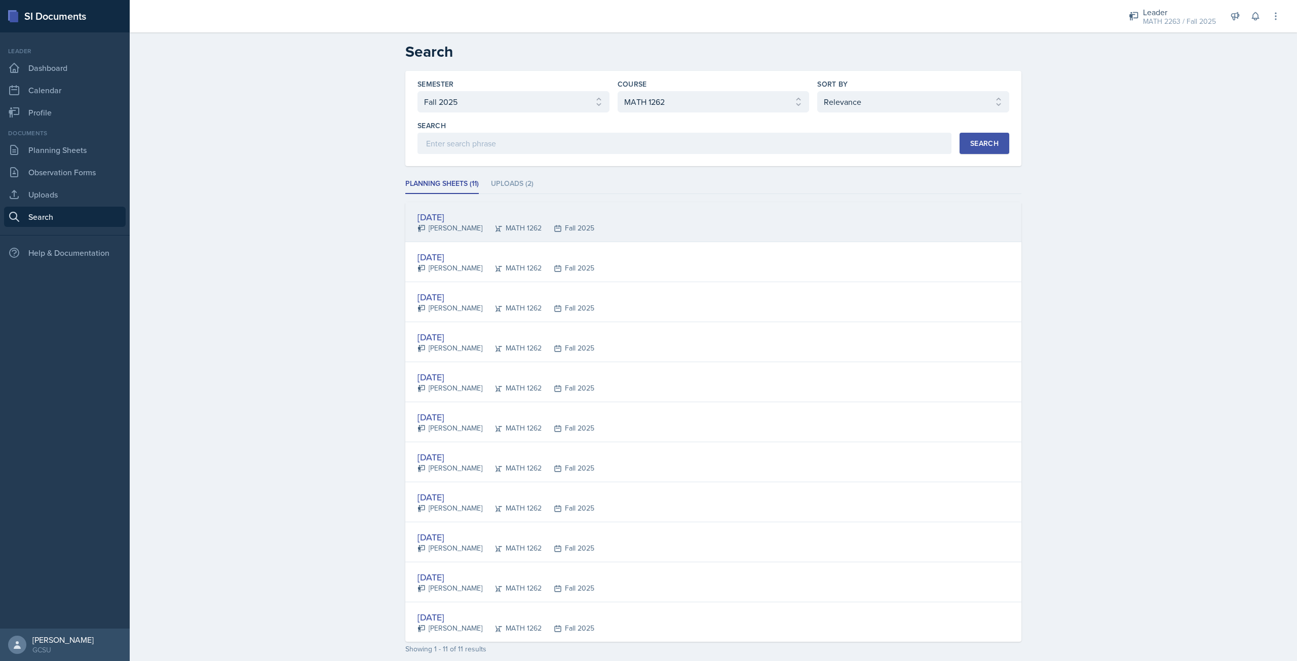
click at [407, 217] on div "[DATE] [PERSON_NAME] MATH 1262 Fall 2025" at bounding box center [713, 222] width 616 height 40
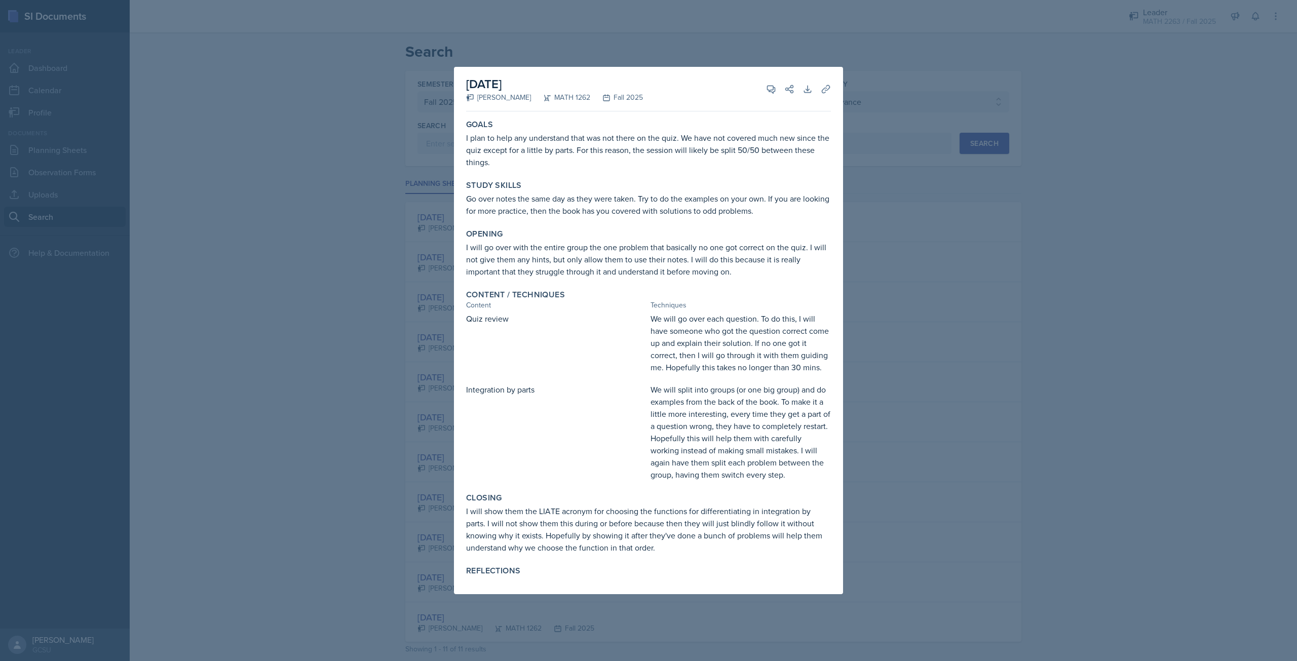
click at [877, 210] on div at bounding box center [648, 330] width 1297 height 661
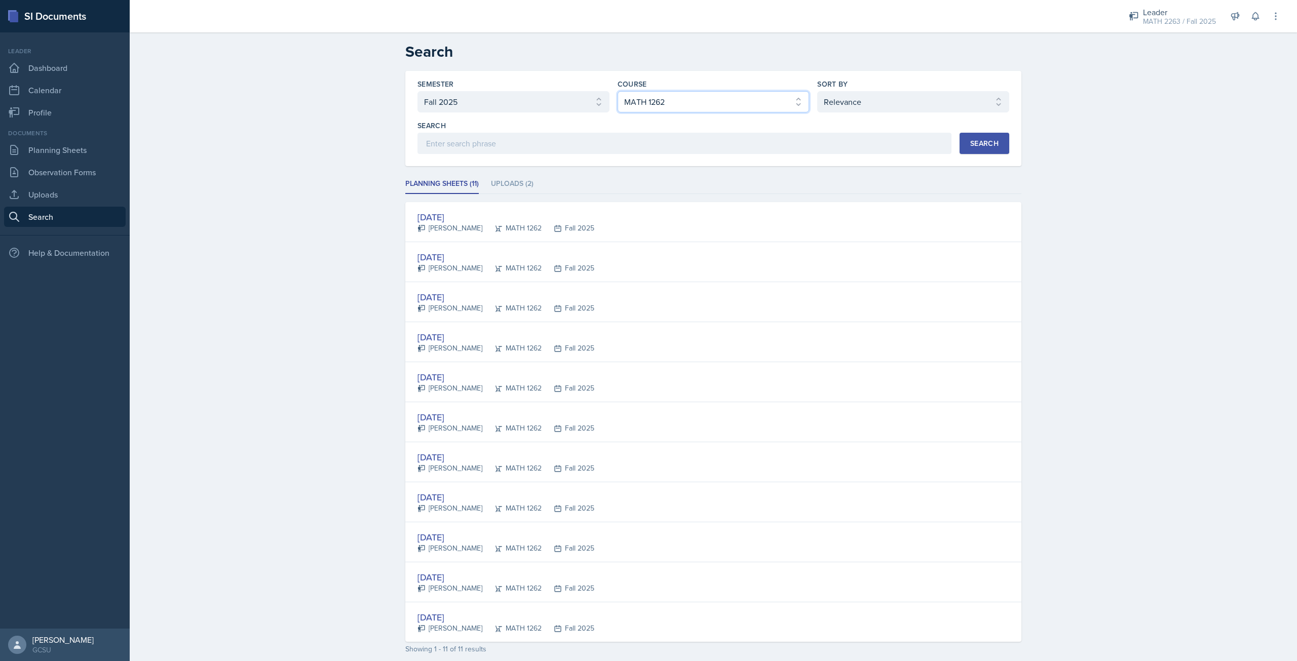
click at [641, 110] on select "Select course All ACCT 3101 ACCT 3102 ASTR 1000 BIOL 1100 BIOL 1107 BIOL 1108 B…" at bounding box center [714, 101] width 192 height 21
click at [618, 91] on select "Select course All ACCT 3101 ACCT 3102 ASTR 1000 BIOL 1100 BIOL 1107 BIOL 1108 B…" at bounding box center [714, 101] width 192 height 21
click at [988, 139] on div "Search" at bounding box center [984, 143] width 28 height 8
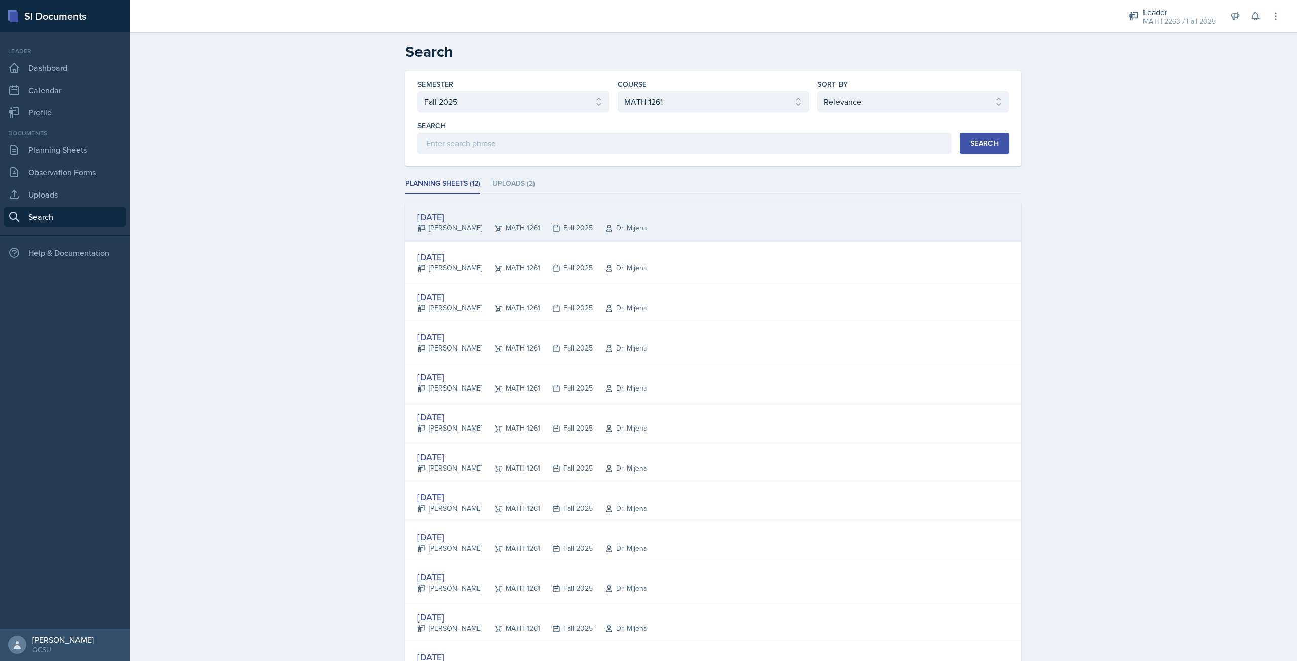
click at [454, 215] on div "[DATE]" at bounding box center [532, 217] width 230 height 14
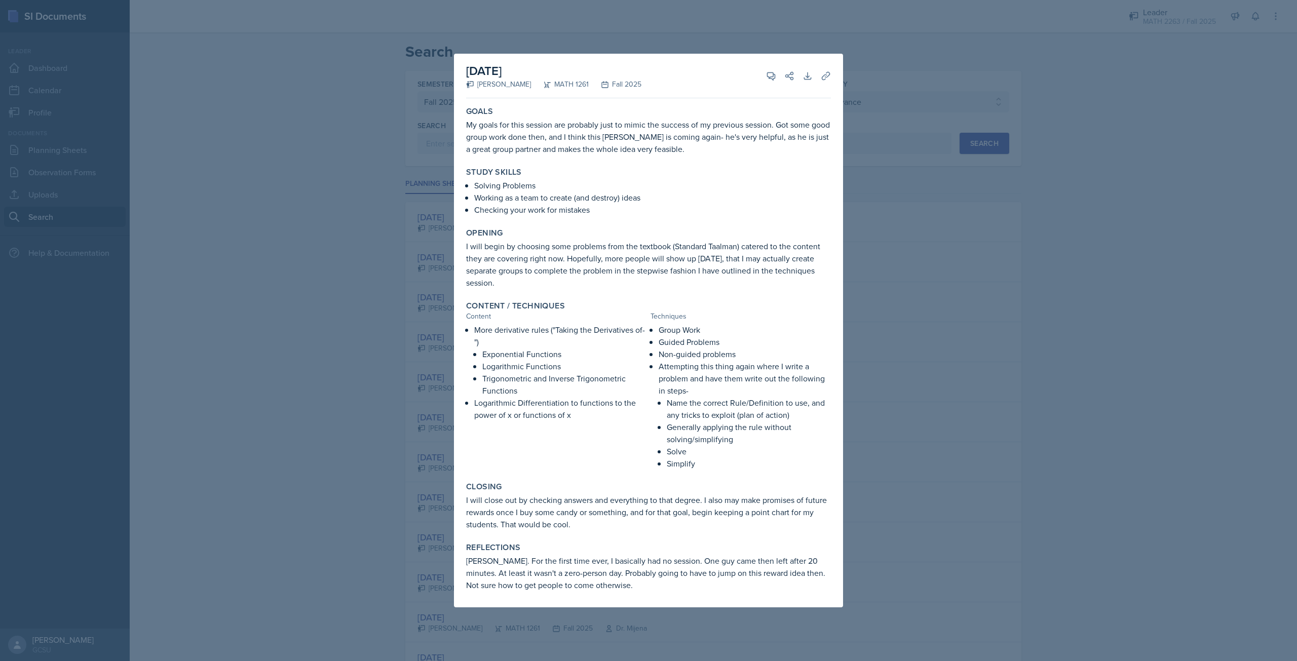
click at [961, 192] on div at bounding box center [648, 330] width 1297 height 661
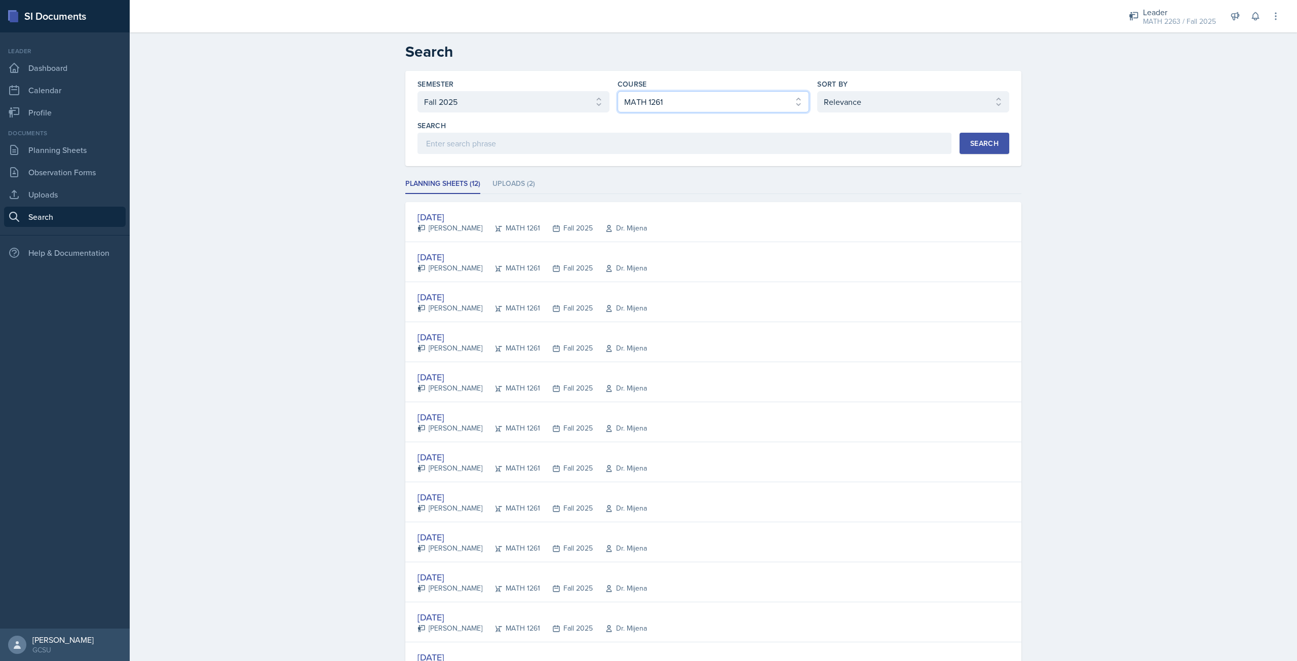
click at [679, 103] on select "Select course All ACCT 3101 ACCT 3102 ASTR 1000 BIOL 1100 BIOL 1107 BIOL 1108 B…" at bounding box center [714, 101] width 192 height 21
click at [618, 91] on select "Select course All ACCT 3101 ACCT 3102 ASTR 1000 BIOL 1100 BIOL 1107 BIOL 1108 B…" at bounding box center [714, 101] width 192 height 21
click at [963, 143] on button "Search" at bounding box center [985, 143] width 50 height 21
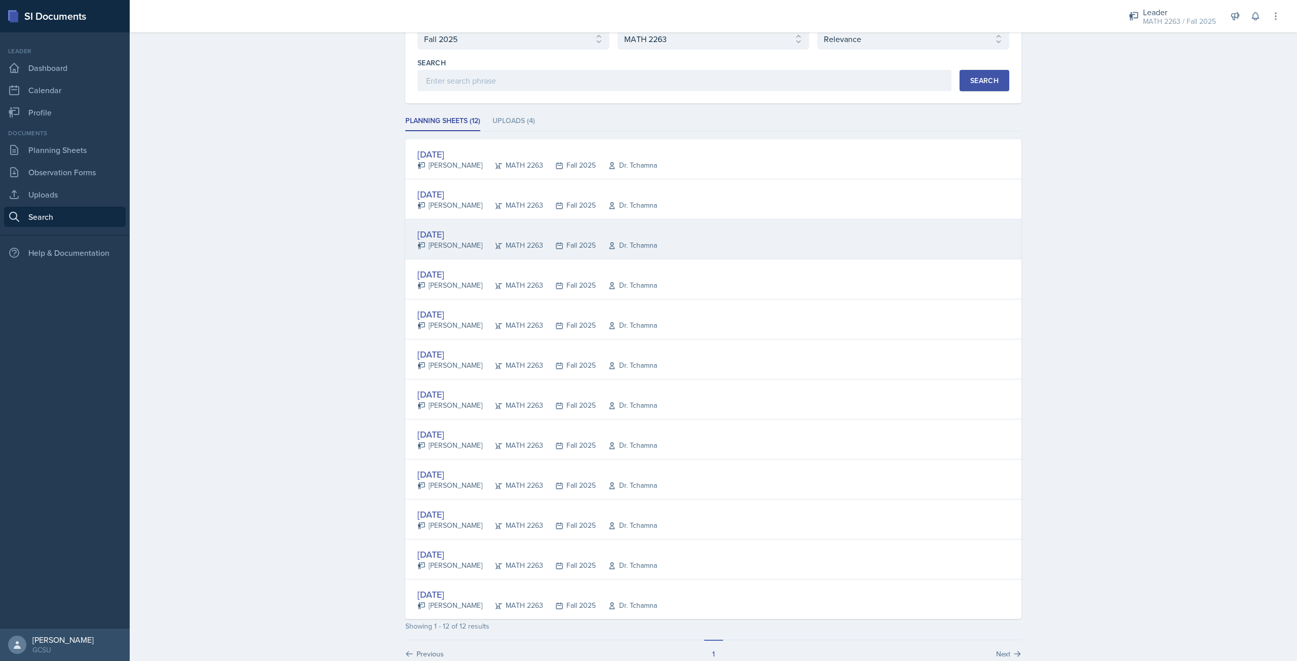
scroll to position [85, 0]
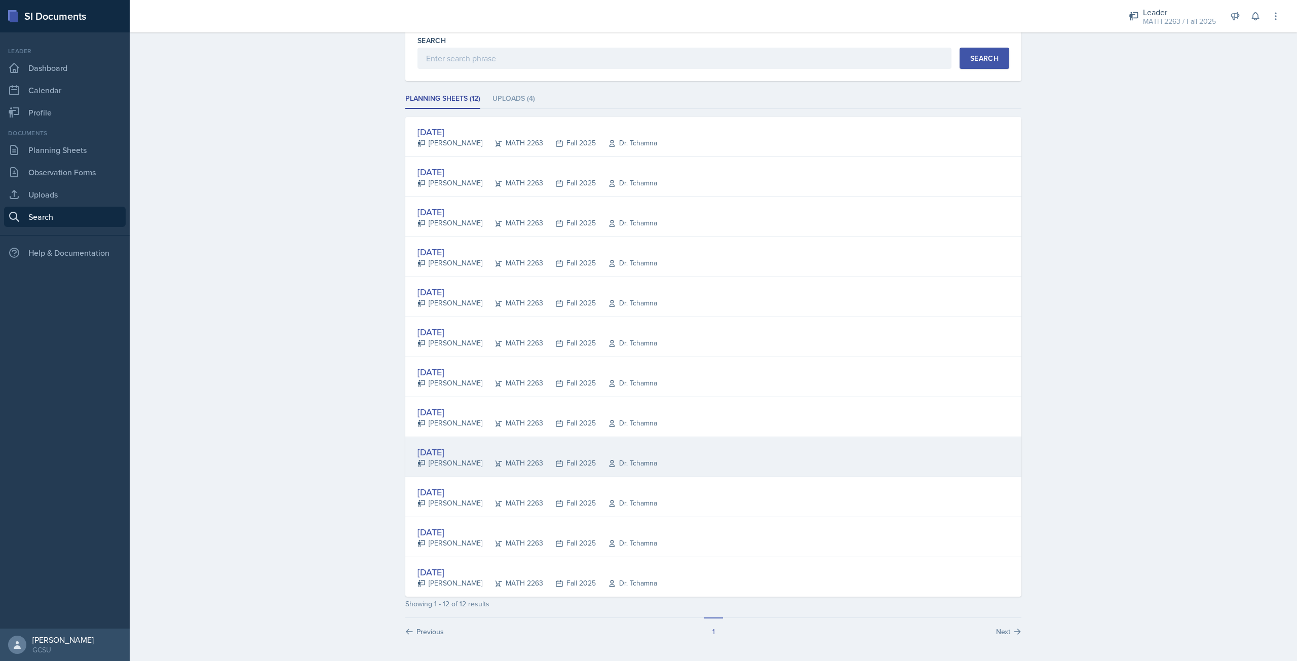
click at [491, 447] on div "[DATE]" at bounding box center [537, 452] width 240 height 14
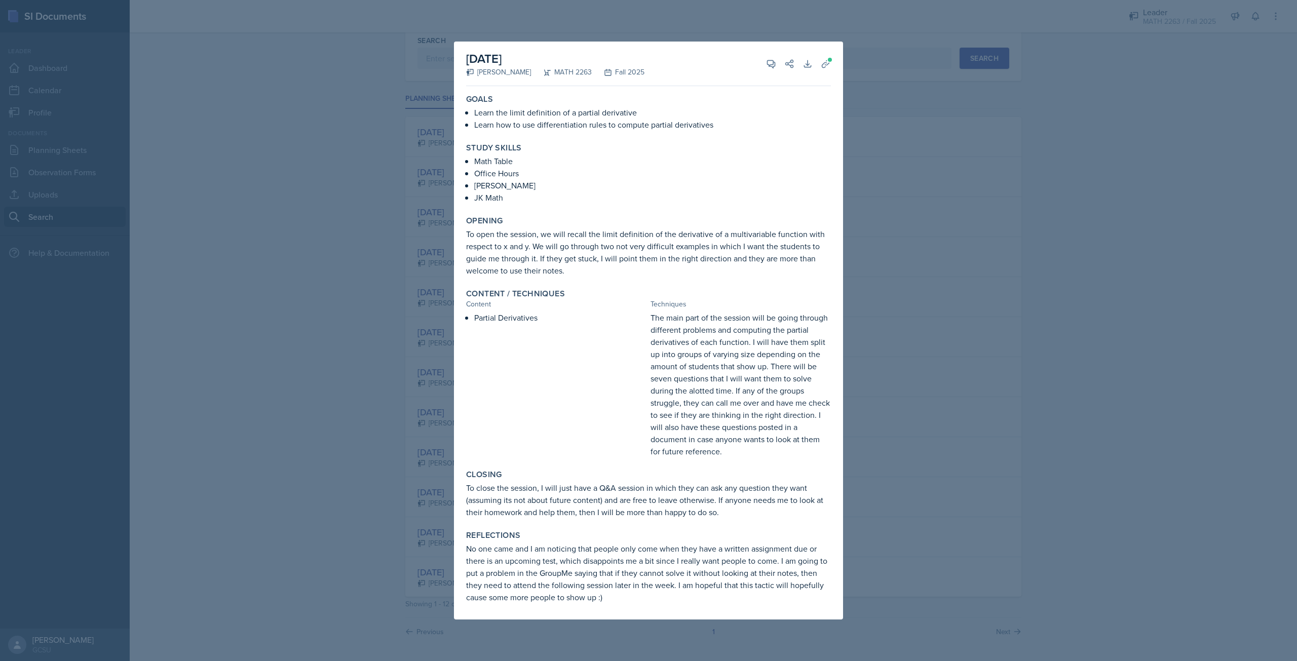
click at [1067, 310] on div at bounding box center [648, 330] width 1297 height 661
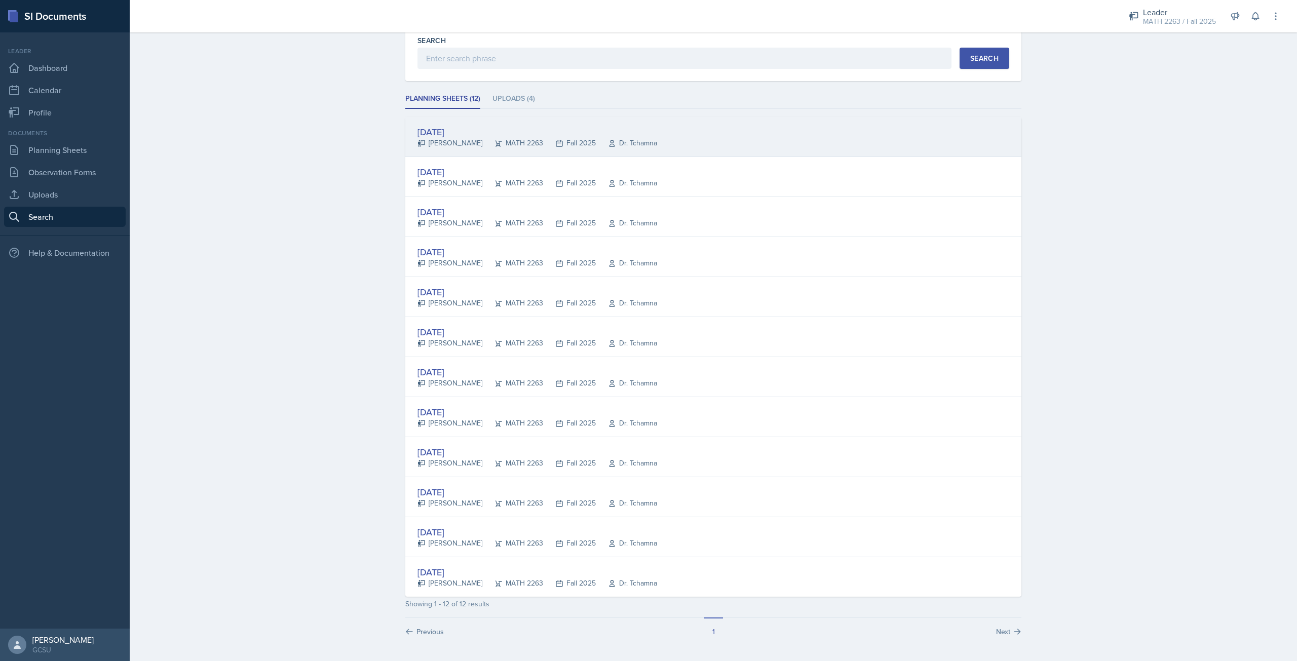
scroll to position [0, 0]
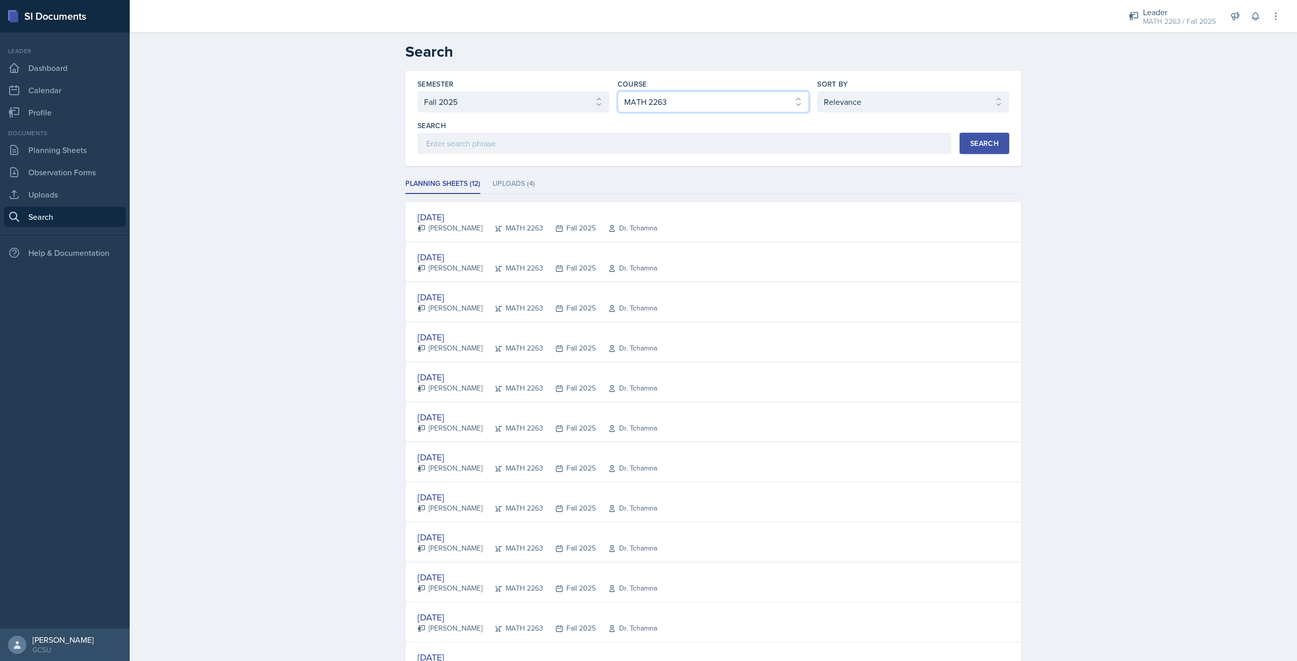
click at [696, 109] on select "Select course All ACCT 3101 ACCT 3102 ASTR 1000 BIOL 1100 BIOL 1107 BIOL 1108 B…" at bounding box center [714, 101] width 192 height 21
select select "d236ee51-059a-45e2-88e4-86a0f95ae8ef"
click at [618, 91] on select "Select course All ACCT 3101 ACCT 3102 ASTR 1000 BIOL 1100 BIOL 1107 BIOL 1108 B…" at bounding box center [714, 101] width 192 height 21
click at [990, 149] on button "Search" at bounding box center [985, 143] width 50 height 21
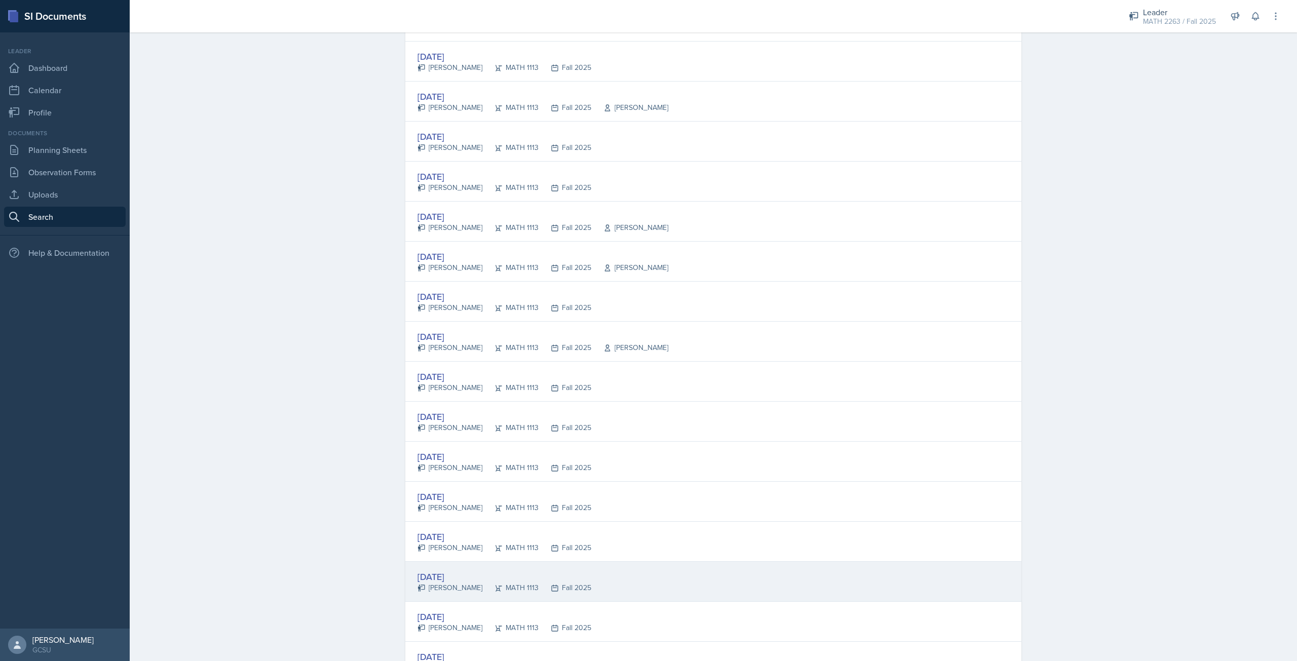
scroll to position [299, 0]
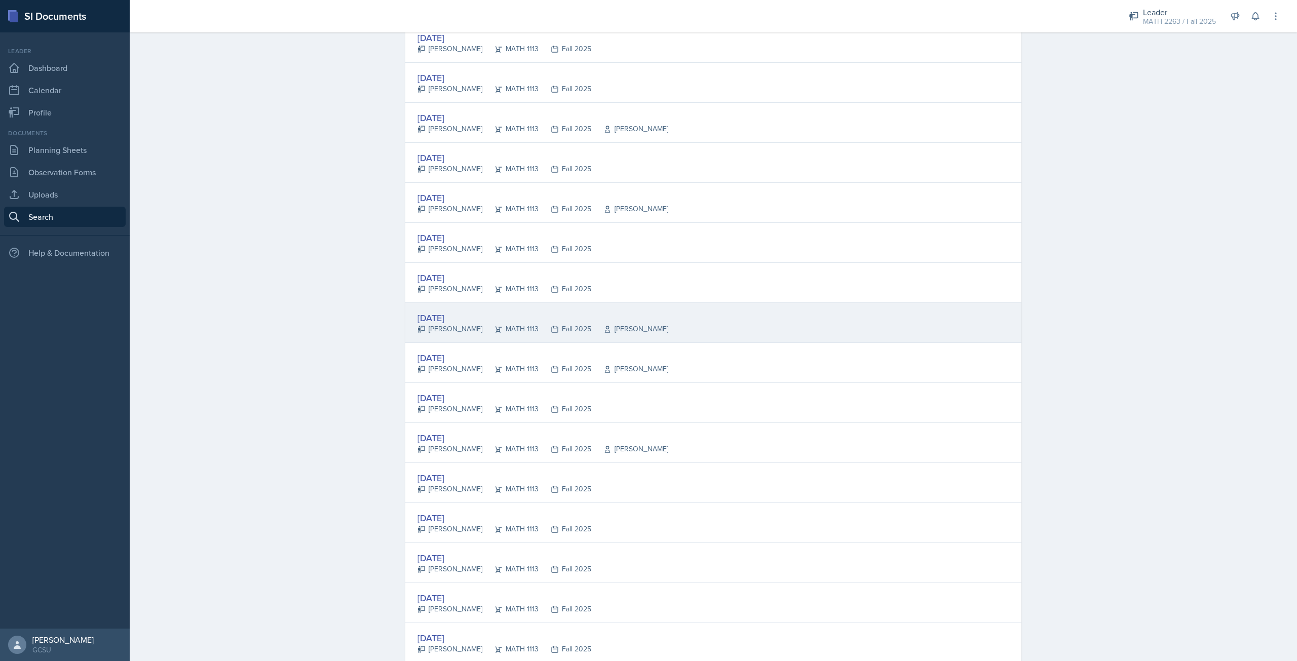
click at [549, 325] on div "Fall 2025" at bounding box center [565, 329] width 53 height 11
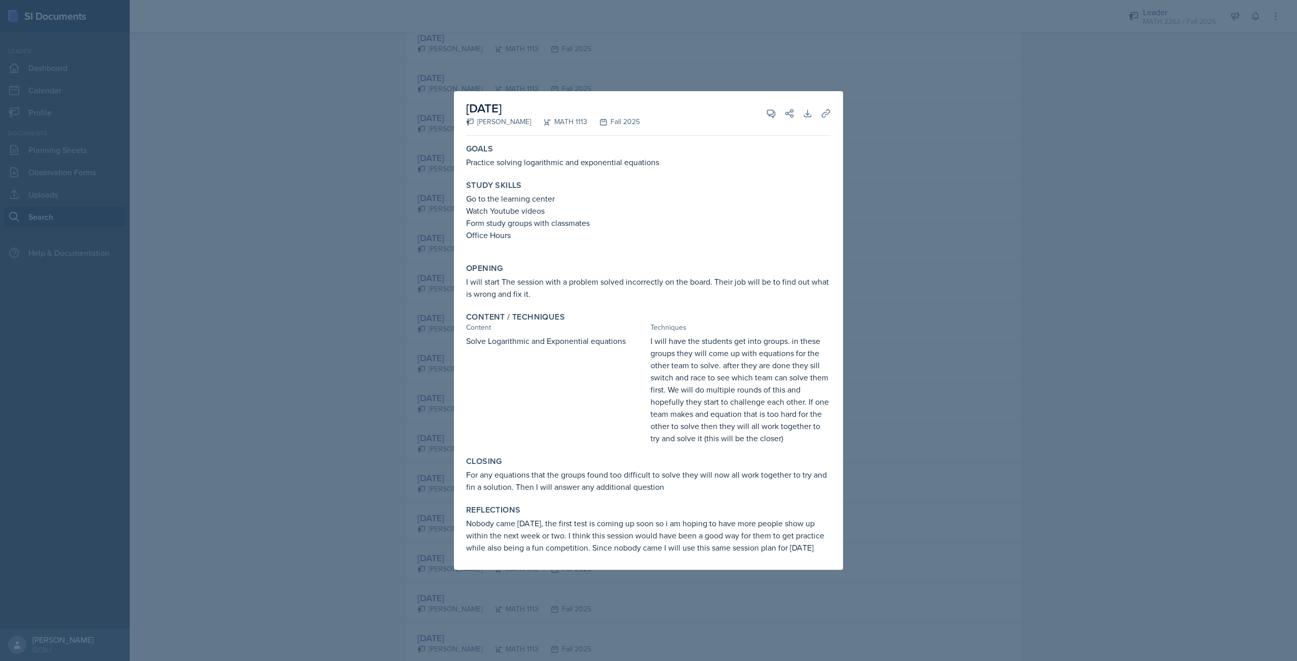
click at [984, 225] on div at bounding box center [648, 330] width 1297 height 661
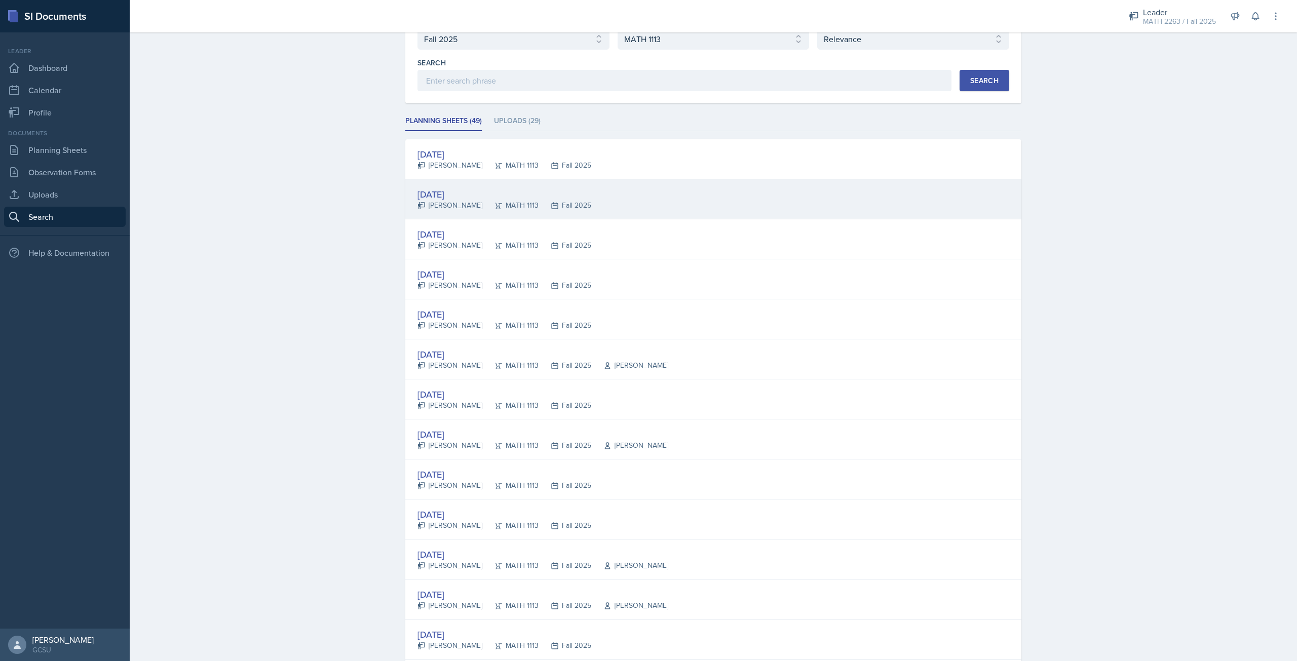
scroll to position [0, 0]
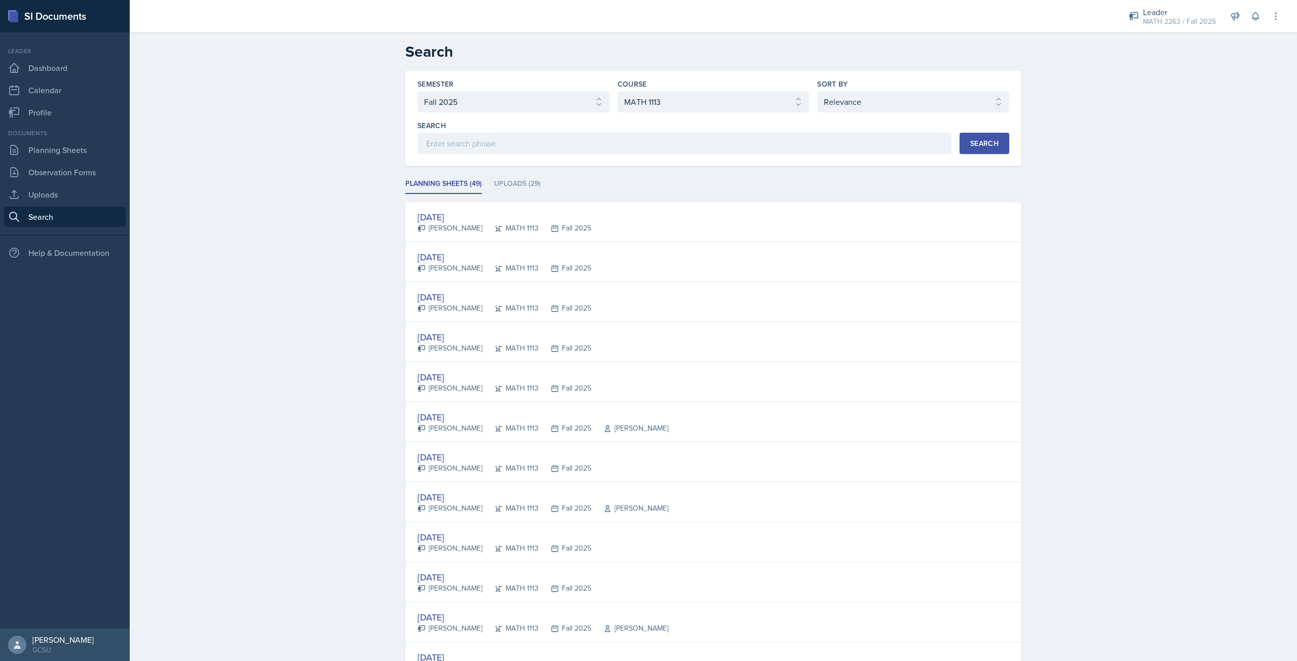
click at [75, 59] on link "Dashboard" at bounding box center [65, 68] width 122 height 20
